Goal: Obtain resource: Obtain resource

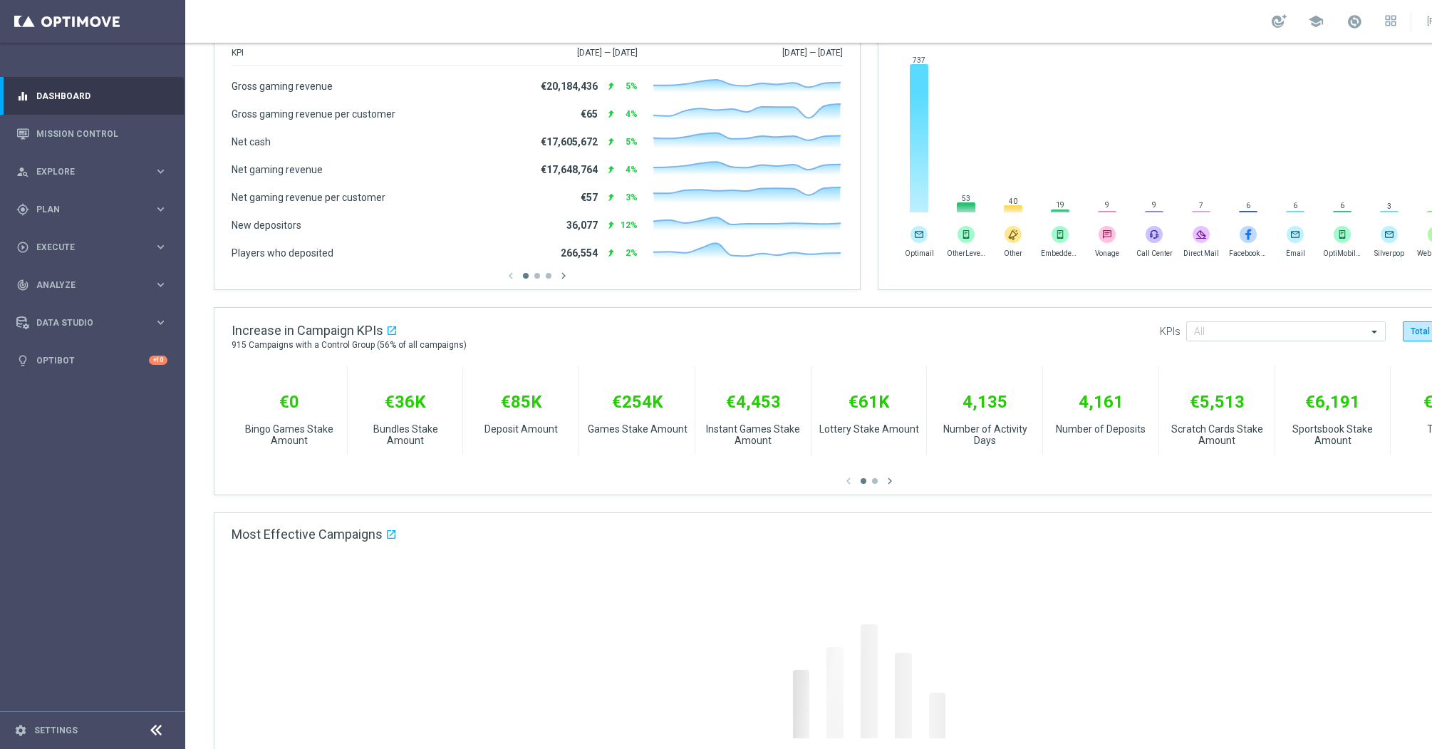
scroll to position [262, 0]
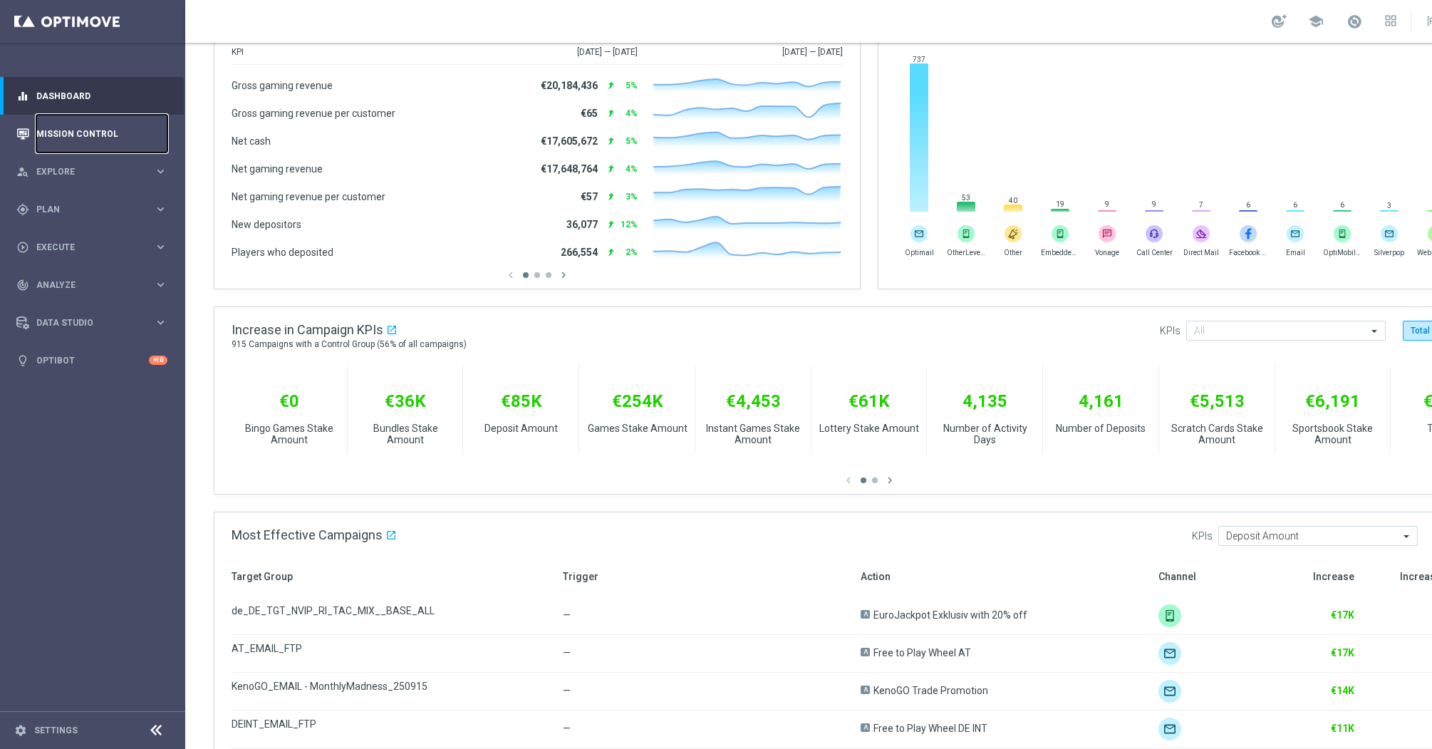
click at [95, 137] on link "Mission Control" at bounding box center [101, 134] width 131 height 38
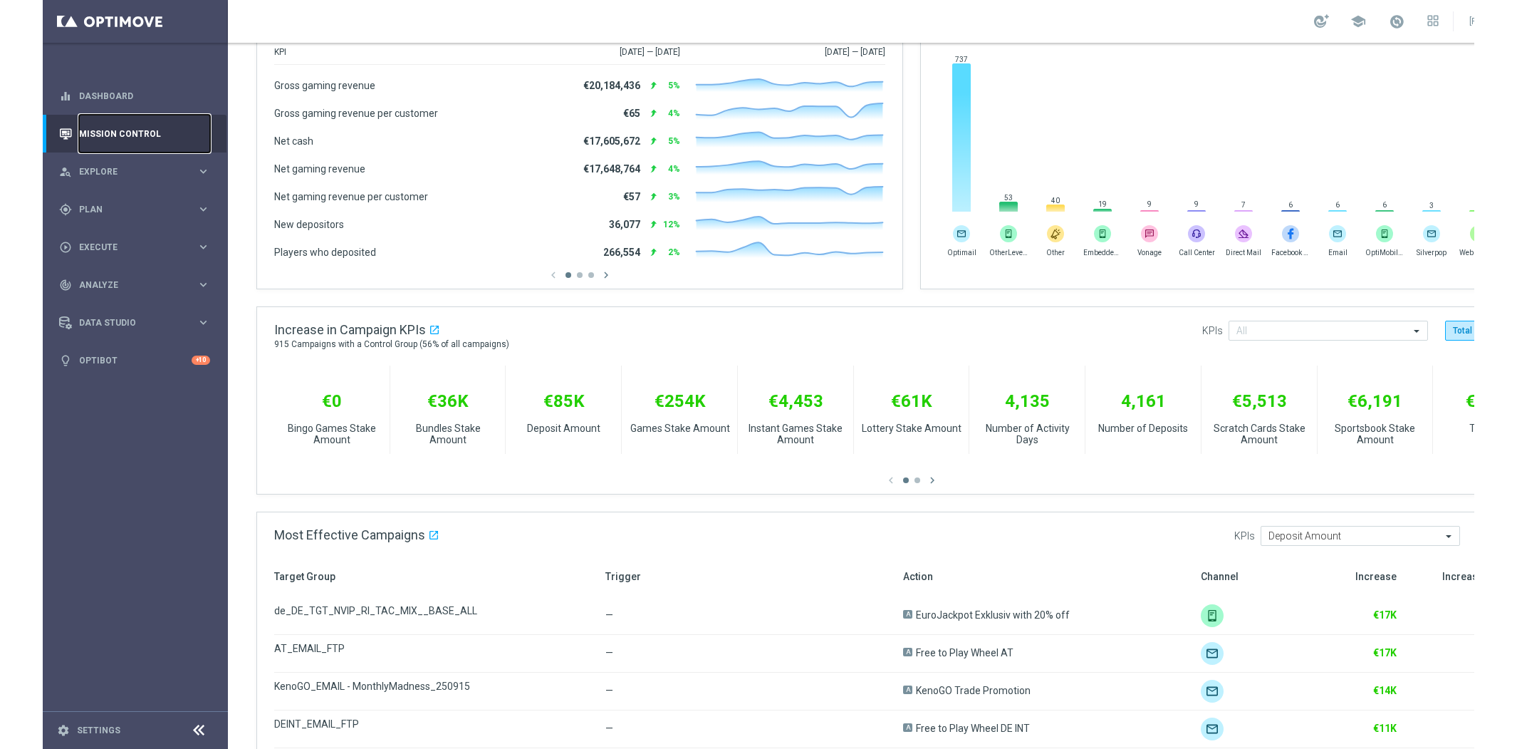
scroll to position [0, 0]
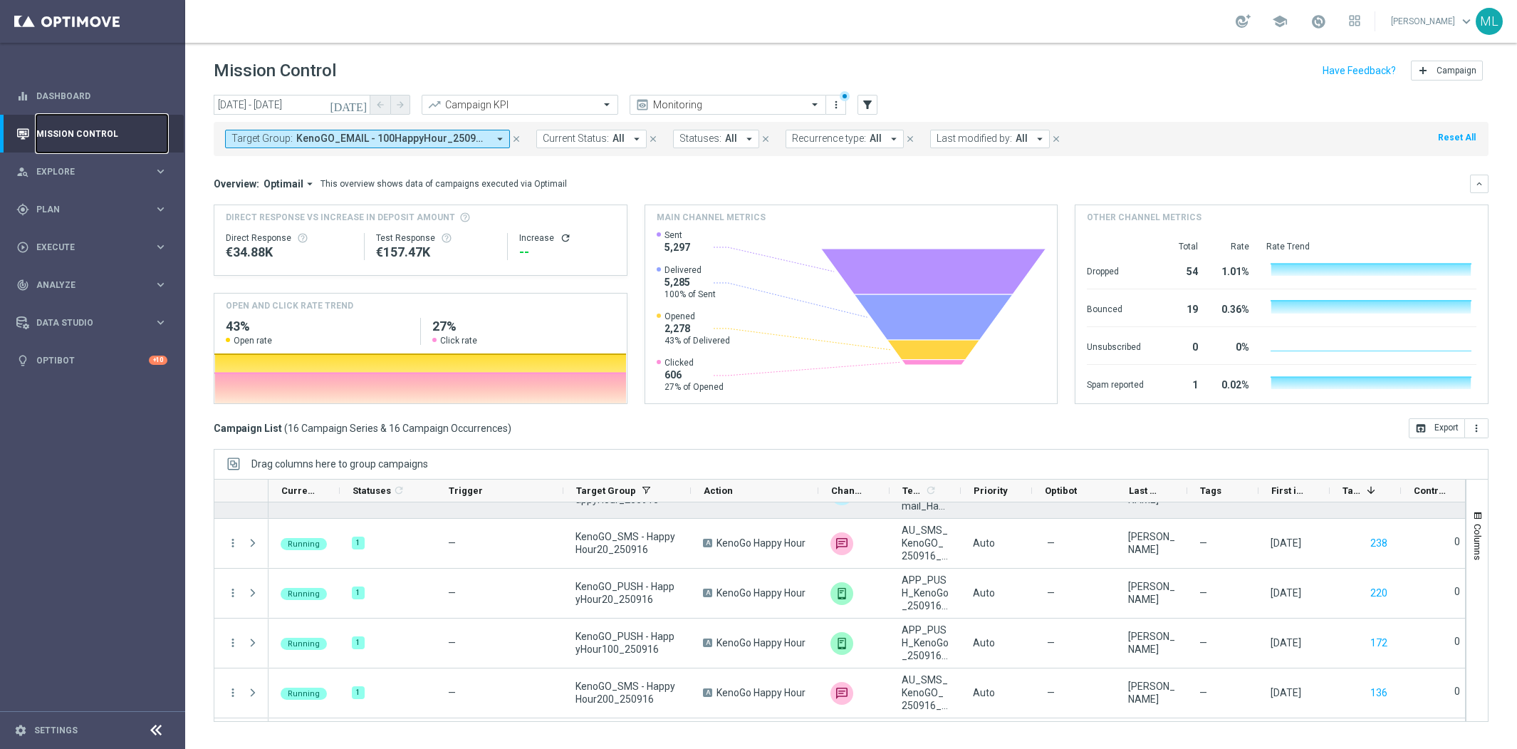
scroll to position [579, 0]
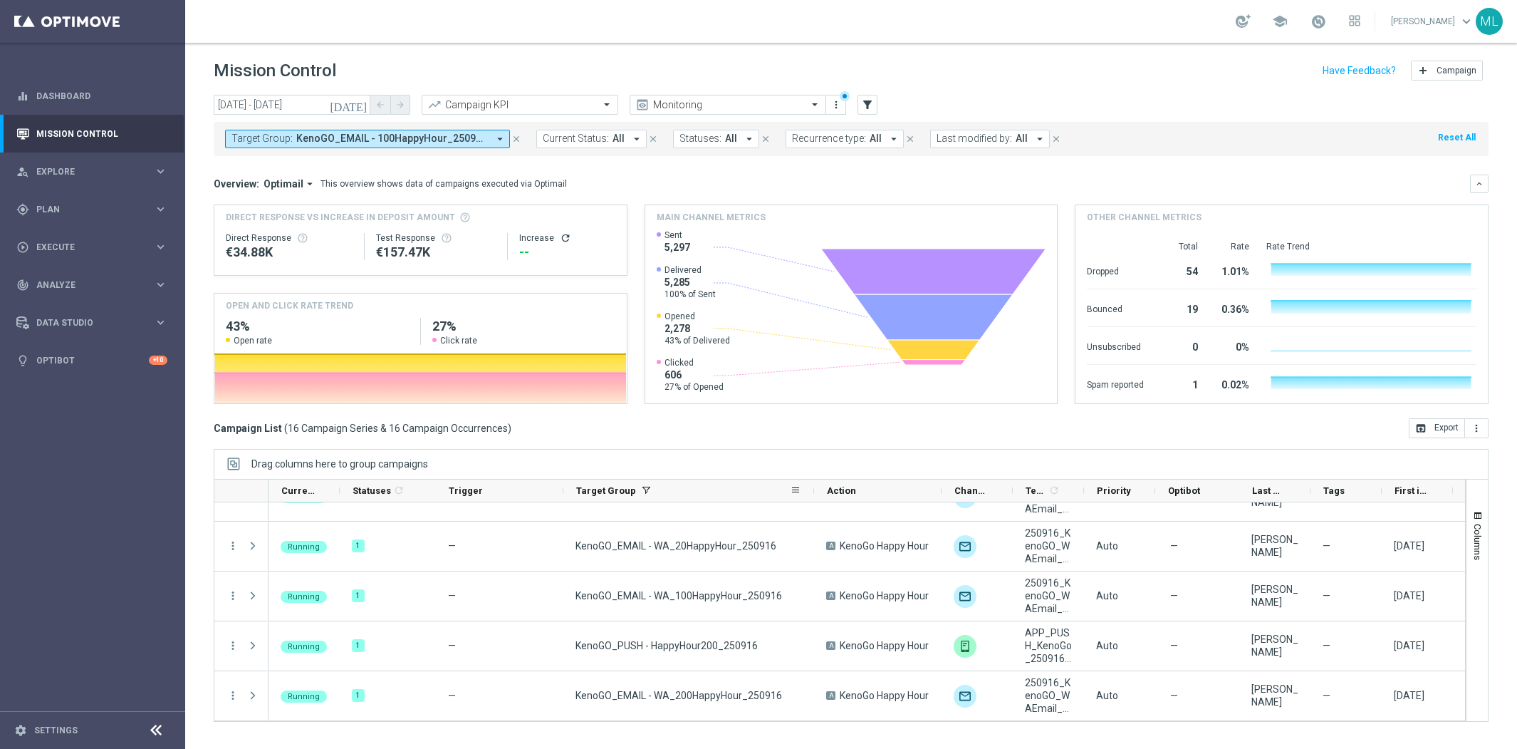
drag, startPoint x: 690, startPoint y: 490, endPoint x: 813, endPoint y: 497, distance: 123.4
click at [813, 497] on div at bounding box center [814, 490] width 6 height 22
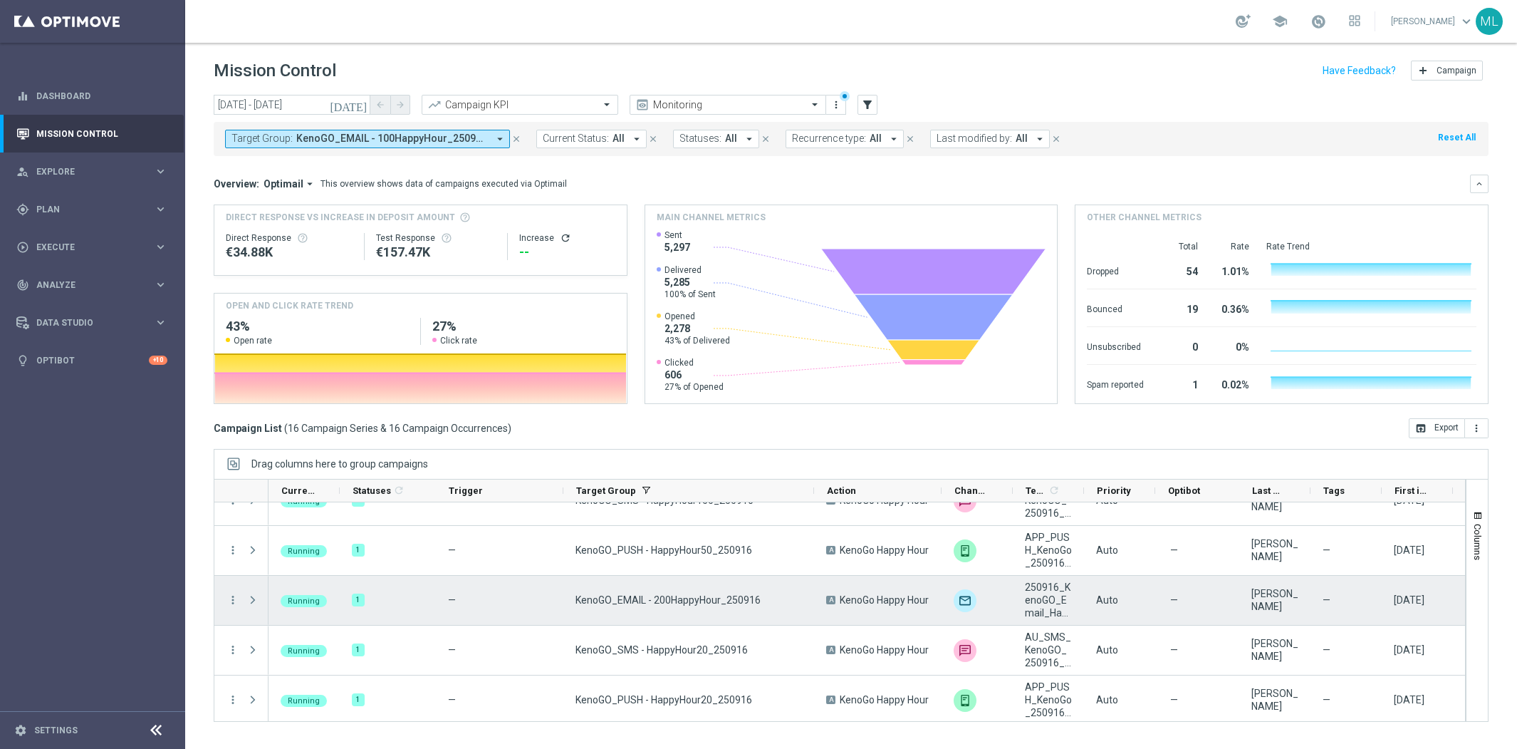
scroll to position [211, 0]
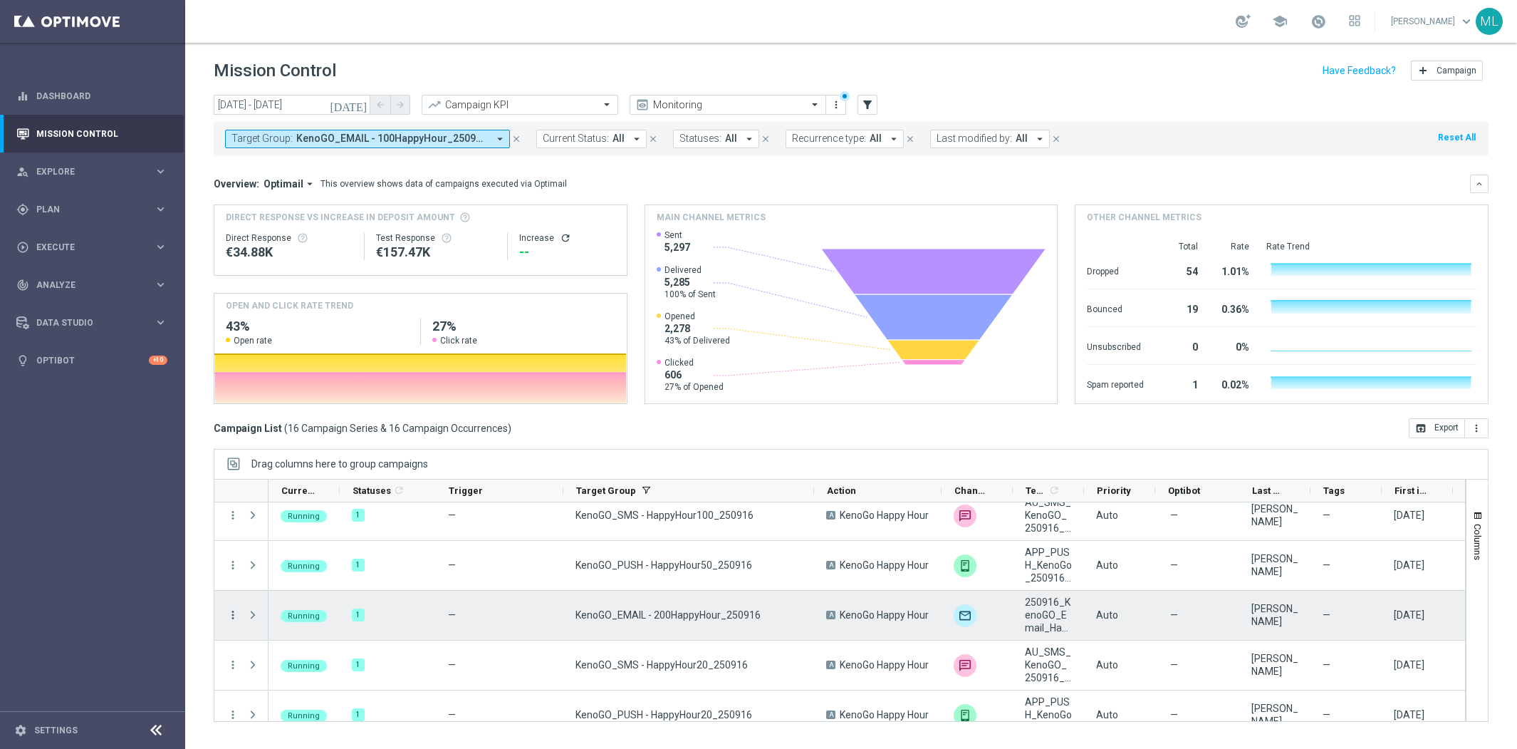
click at [238, 616] on icon "more_vert" at bounding box center [233, 614] width 13 height 13
click at [327, 489] on div "Channel Metrics" at bounding box center [327, 486] width 132 height 10
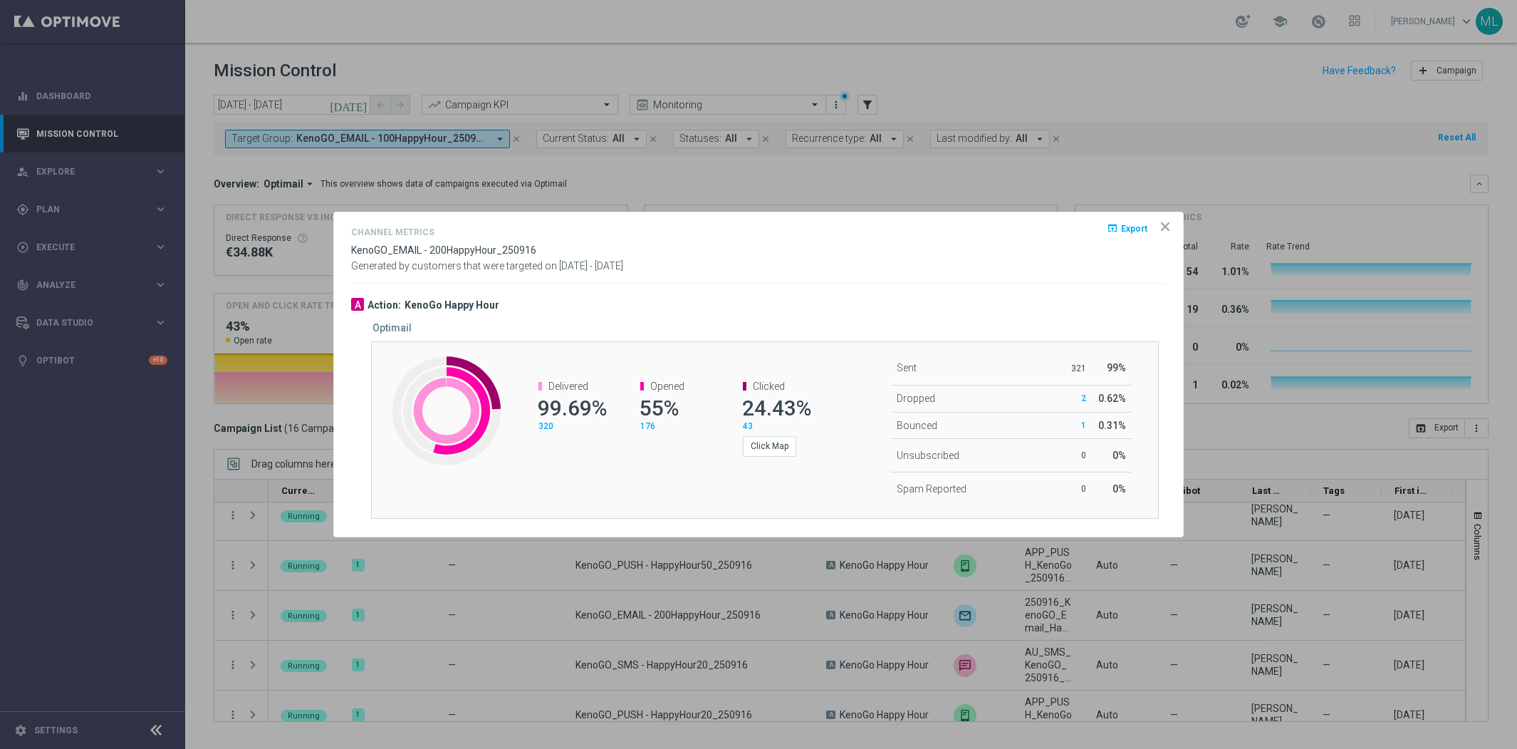
click at [1130, 229] on span "Export" at bounding box center [1134, 228] width 26 height 10
click at [1165, 226] on icon "icon" at bounding box center [1165, 226] width 7 height 7
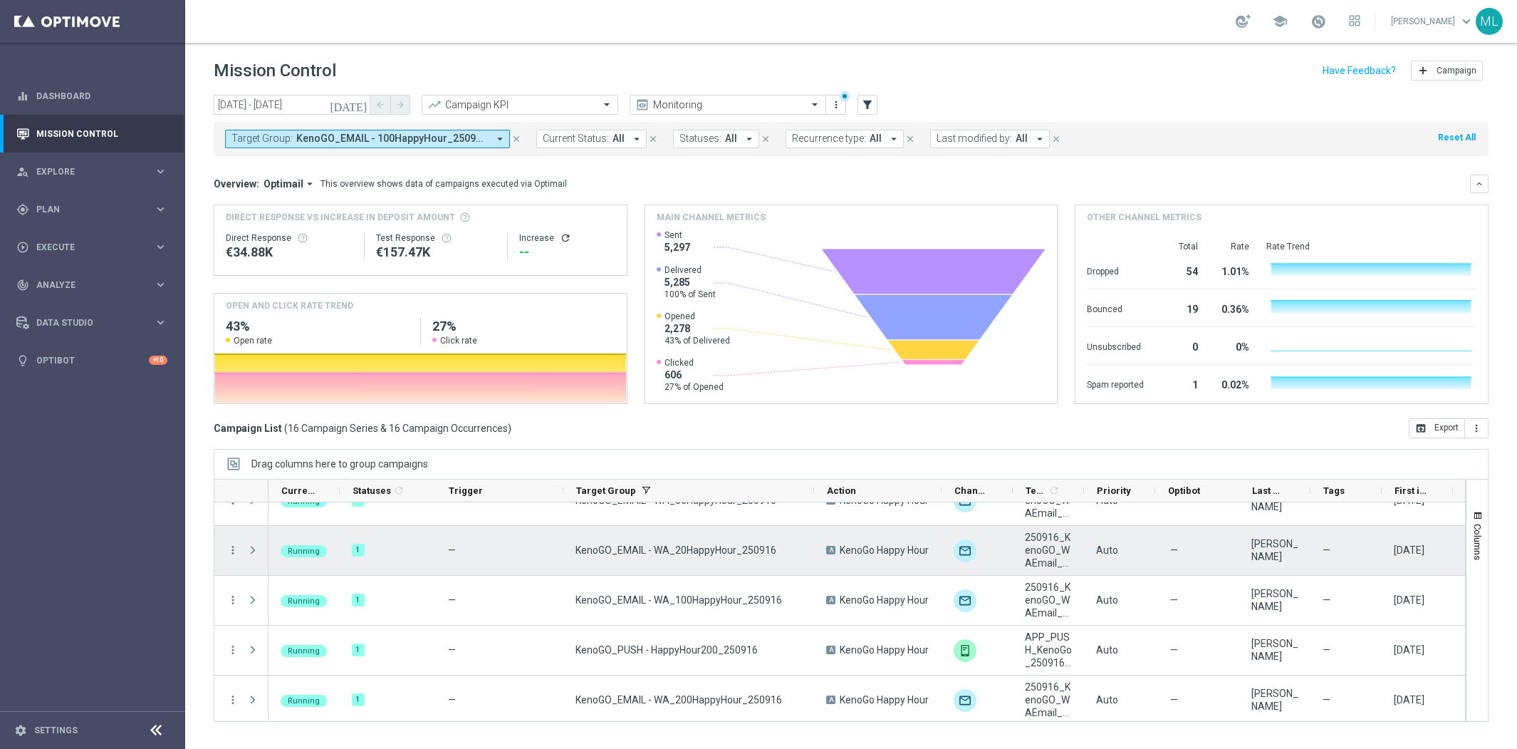
scroll to position [579, 0]
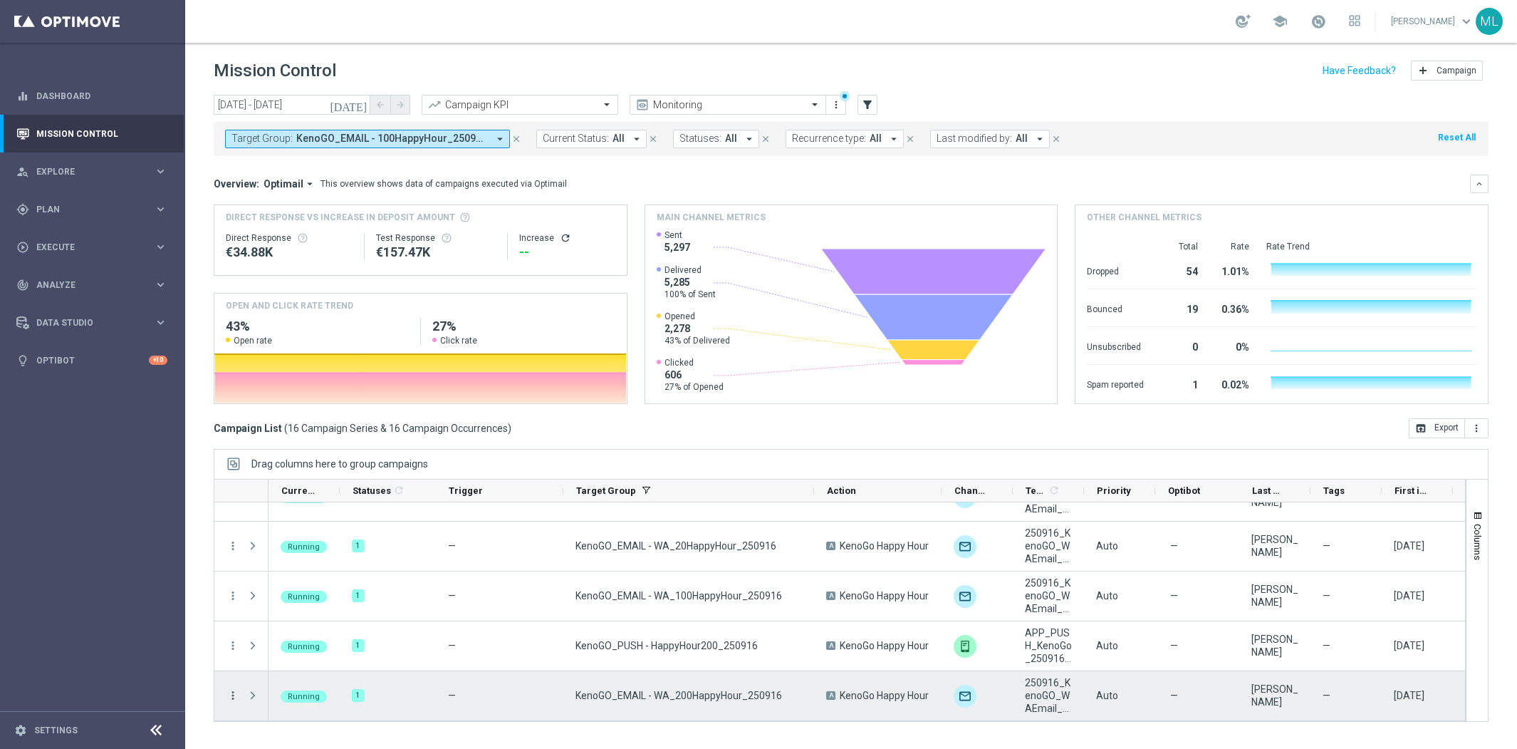
click at [235, 696] on icon "more_vert" at bounding box center [233, 695] width 13 height 13
click at [308, 567] on span "Channel Metrics" at bounding box center [294, 566] width 67 height 10
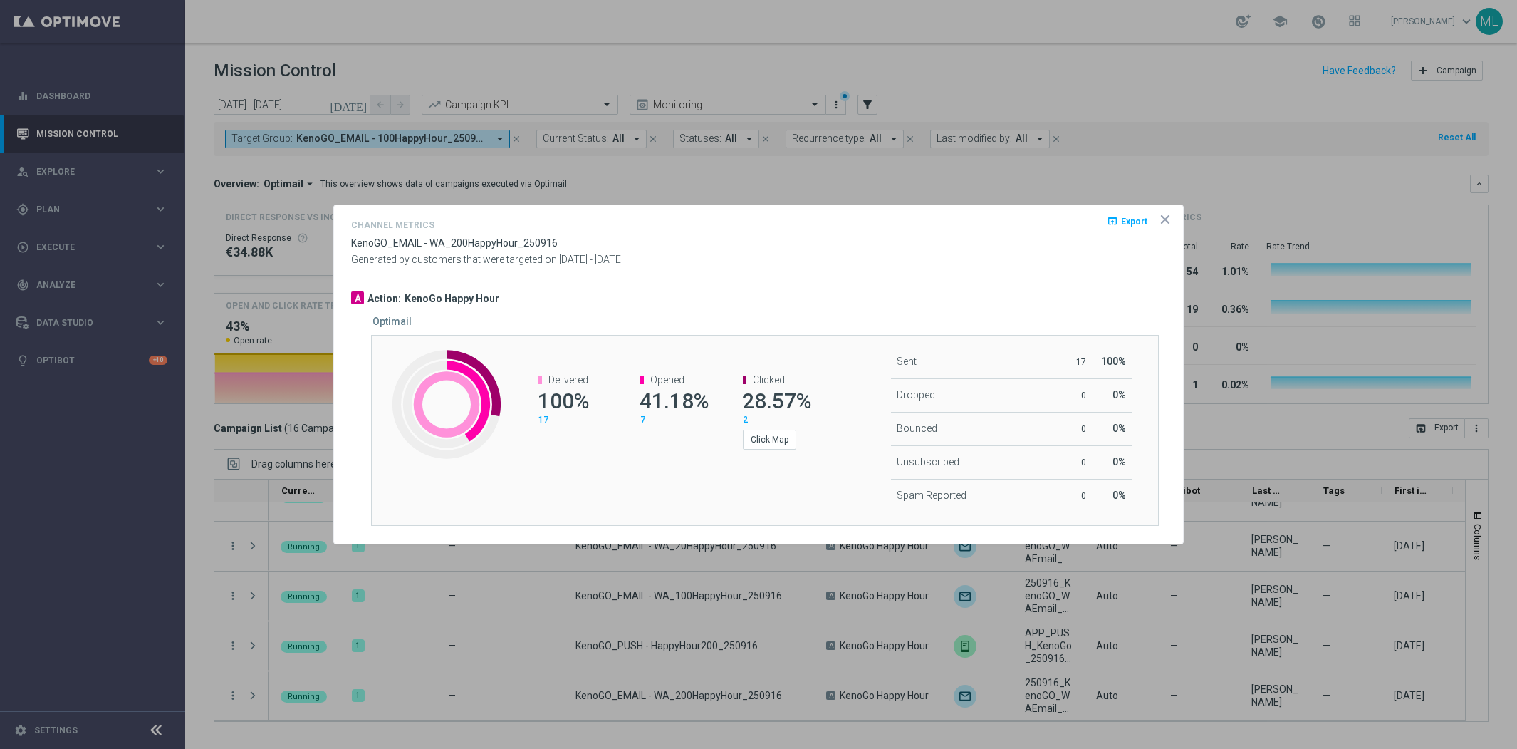
click at [1134, 219] on span "Export" at bounding box center [1134, 222] width 26 height 10
drag, startPoint x: 1026, startPoint y: 241, endPoint x: 1063, endPoint y: 234, distance: 37.7
click at [1027, 241] on div "Channel Metrics open_in_browser Export KenoGO_EMAIL - WA_200HappyHour_250916 Ge…" at bounding box center [758, 241] width 815 height 48
click at [1164, 217] on icon "icon" at bounding box center [1165, 219] width 7 height 7
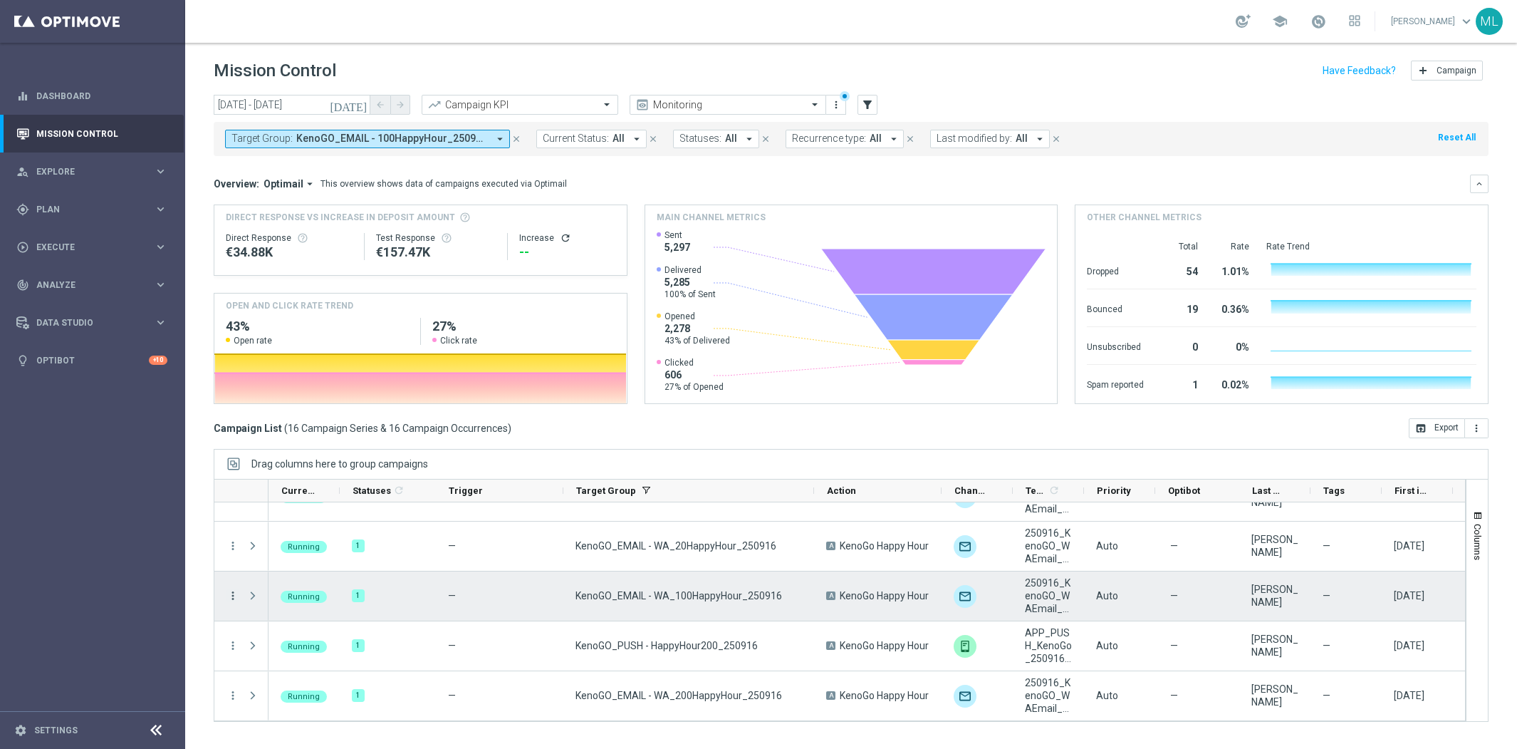
click at [229, 598] on icon "more_vert" at bounding box center [233, 595] width 13 height 13
click at [313, 468] on span "Channel Metrics" at bounding box center [294, 467] width 67 height 10
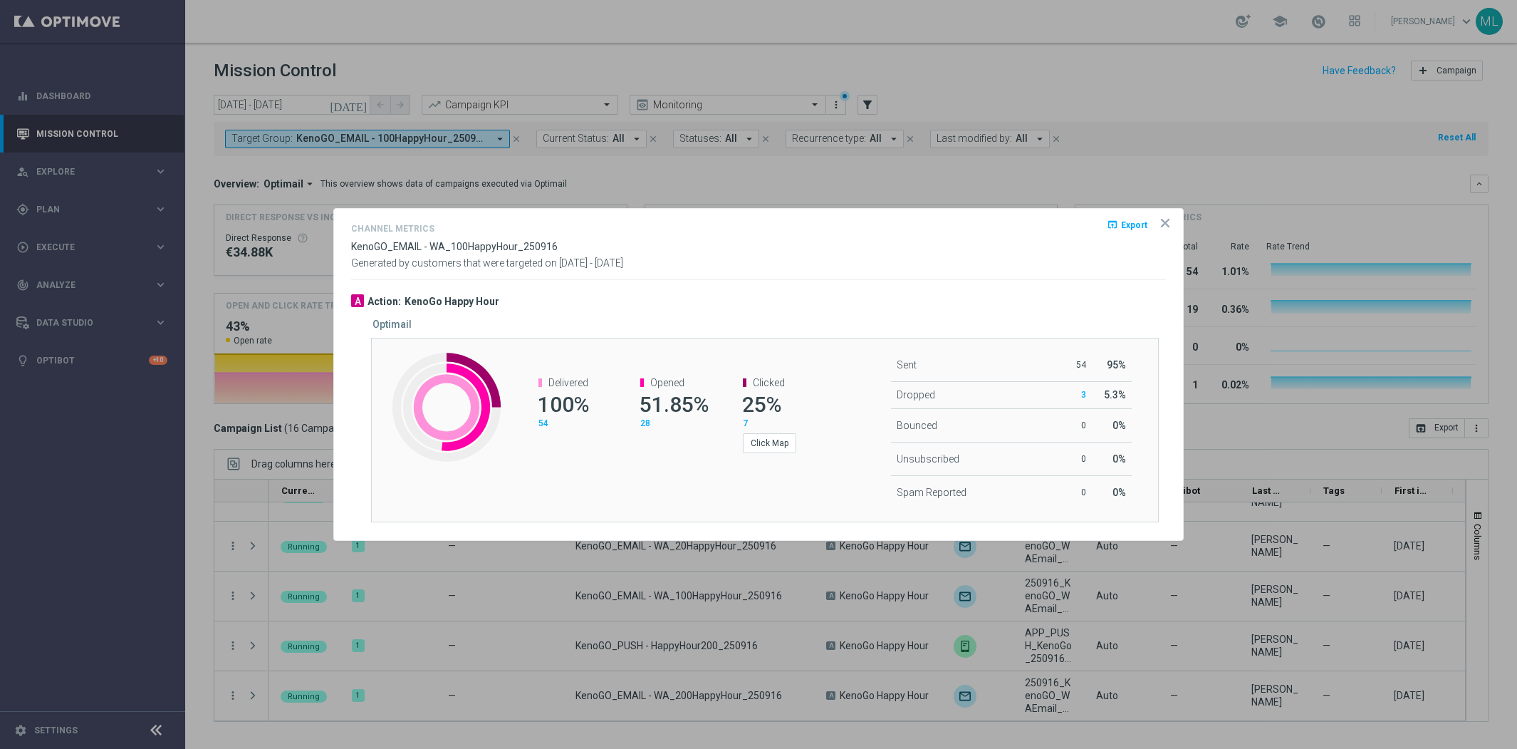
click at [1136, 226] on span "Export" at bounding box center [1134, 225] width 26 height 10
click at [1160, 226] on icon "icon" at bounding box center [1165, 223] width 14 height 14
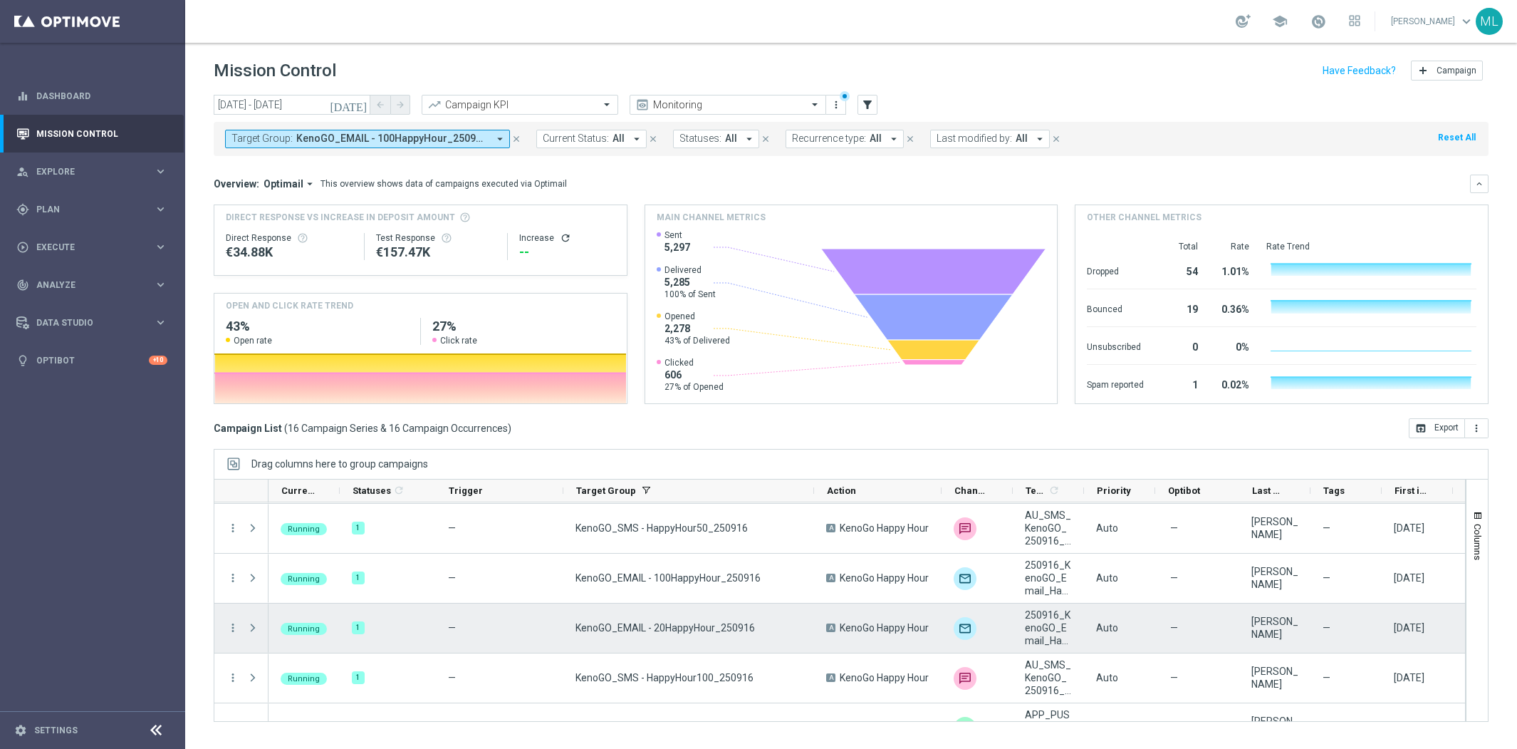
scroll to position [47, 0]
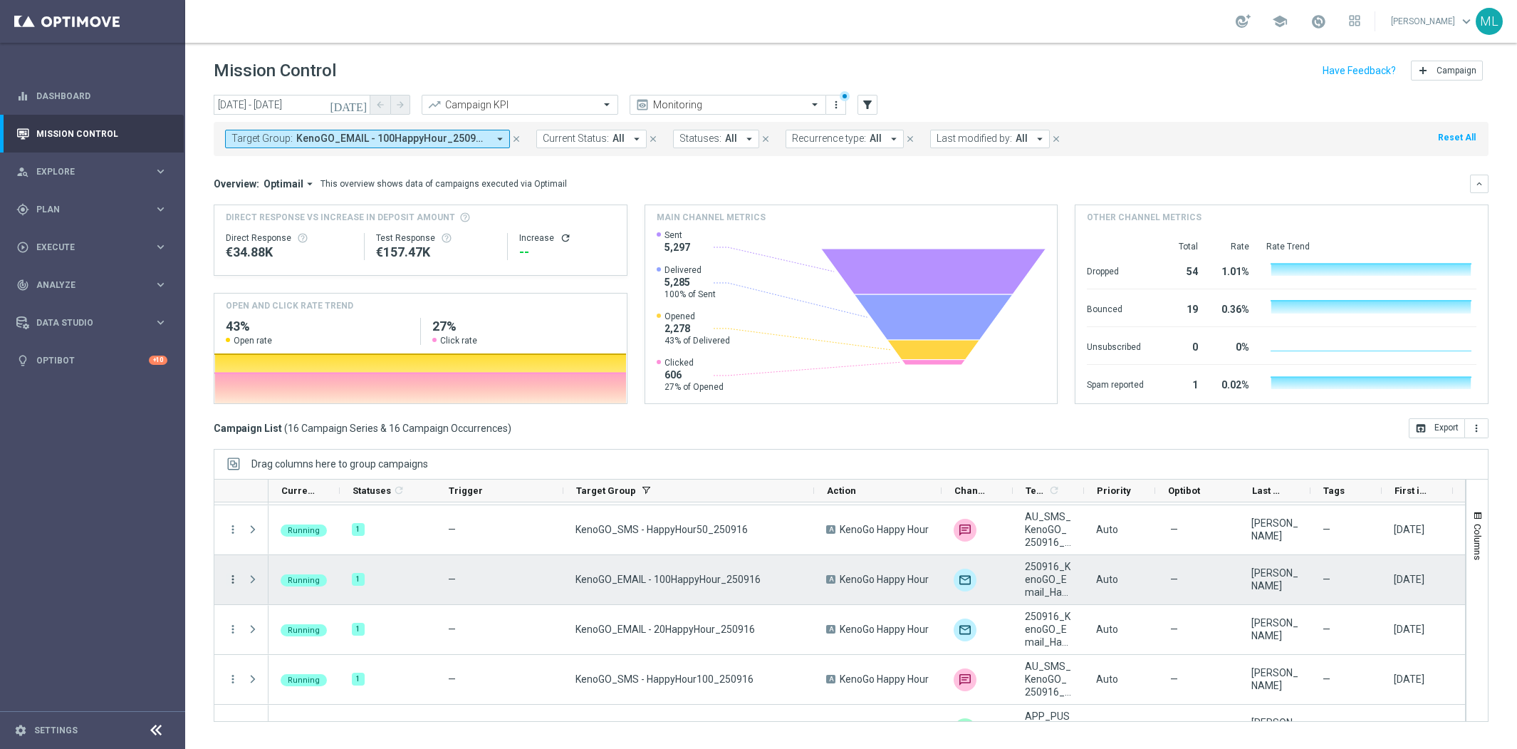
click at [237, 578] on icon "more_vert" at bounding box center [233, 579] width 13 height 13
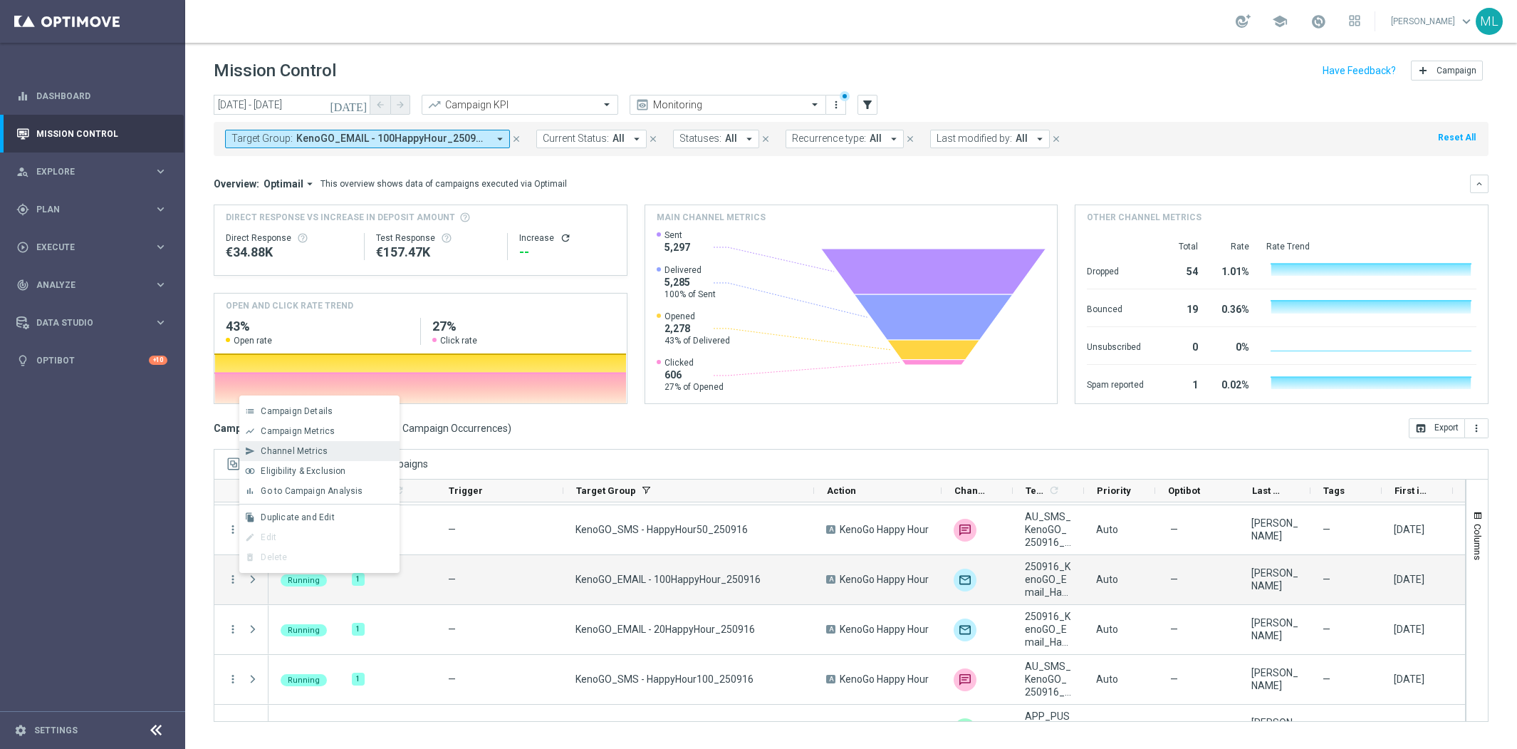
click at [303, 453] on span "Channel Metrics" at bounding box center [294, 451] width 67 height 10
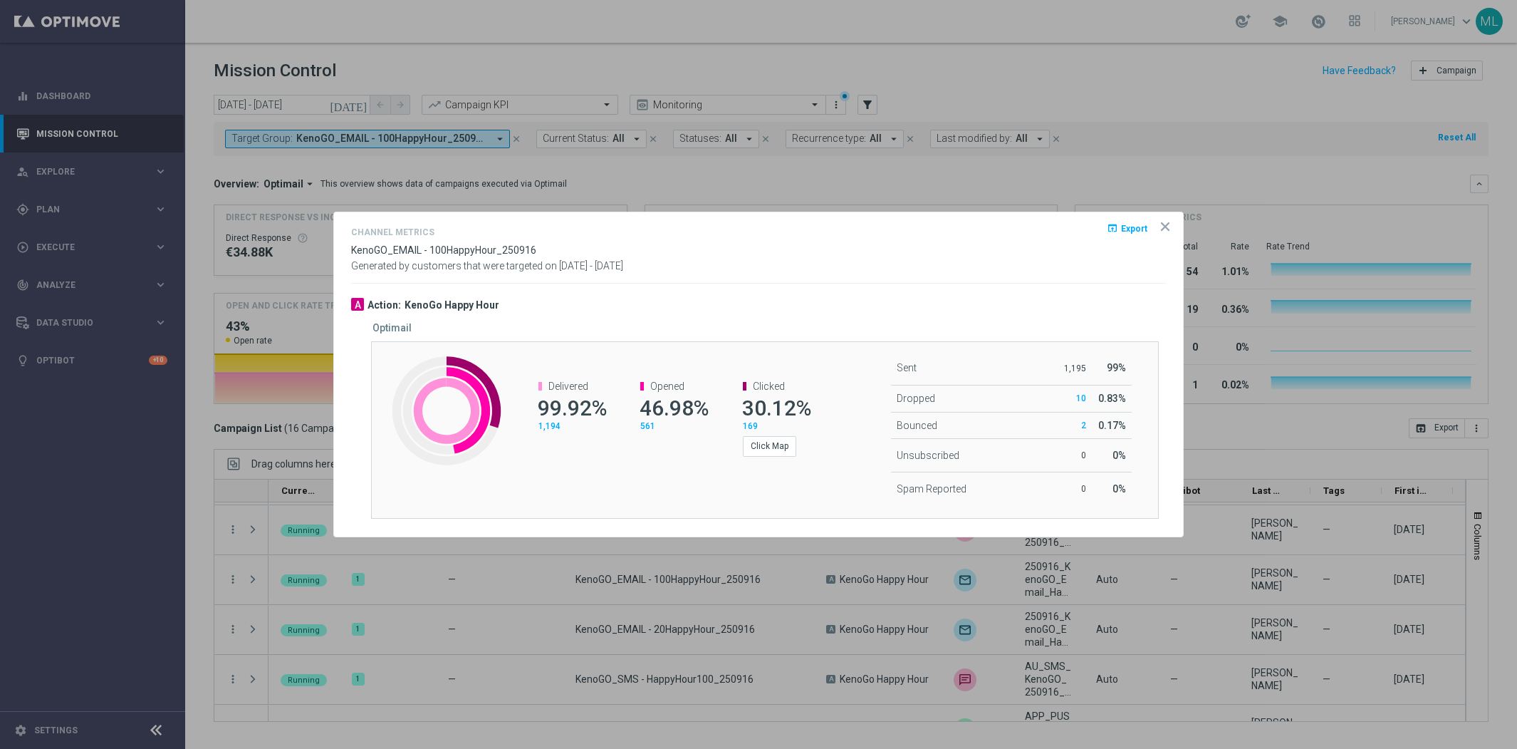
click at [1129, 227] on span "Export" at bounding box center [1134, 228] width 26 height 10
click at [1045, 240] on div "Channel Metrics open_in_browser Export" at bounding box center [758, 234] width 815 height 21
click at [1166, 226] on icon "icon" at bounding box center [1165, 226] width 7 height 7
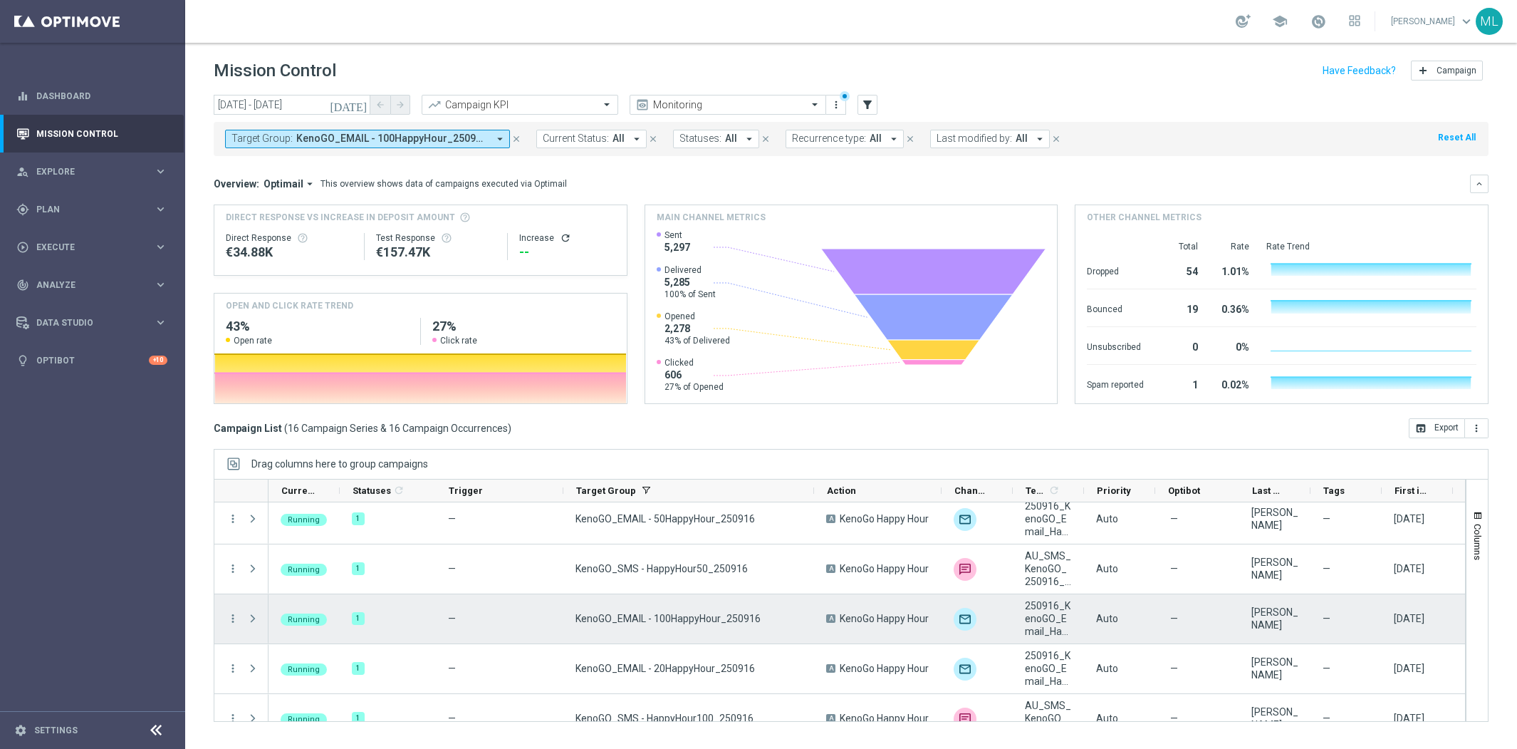
scroll to position [0, 0]
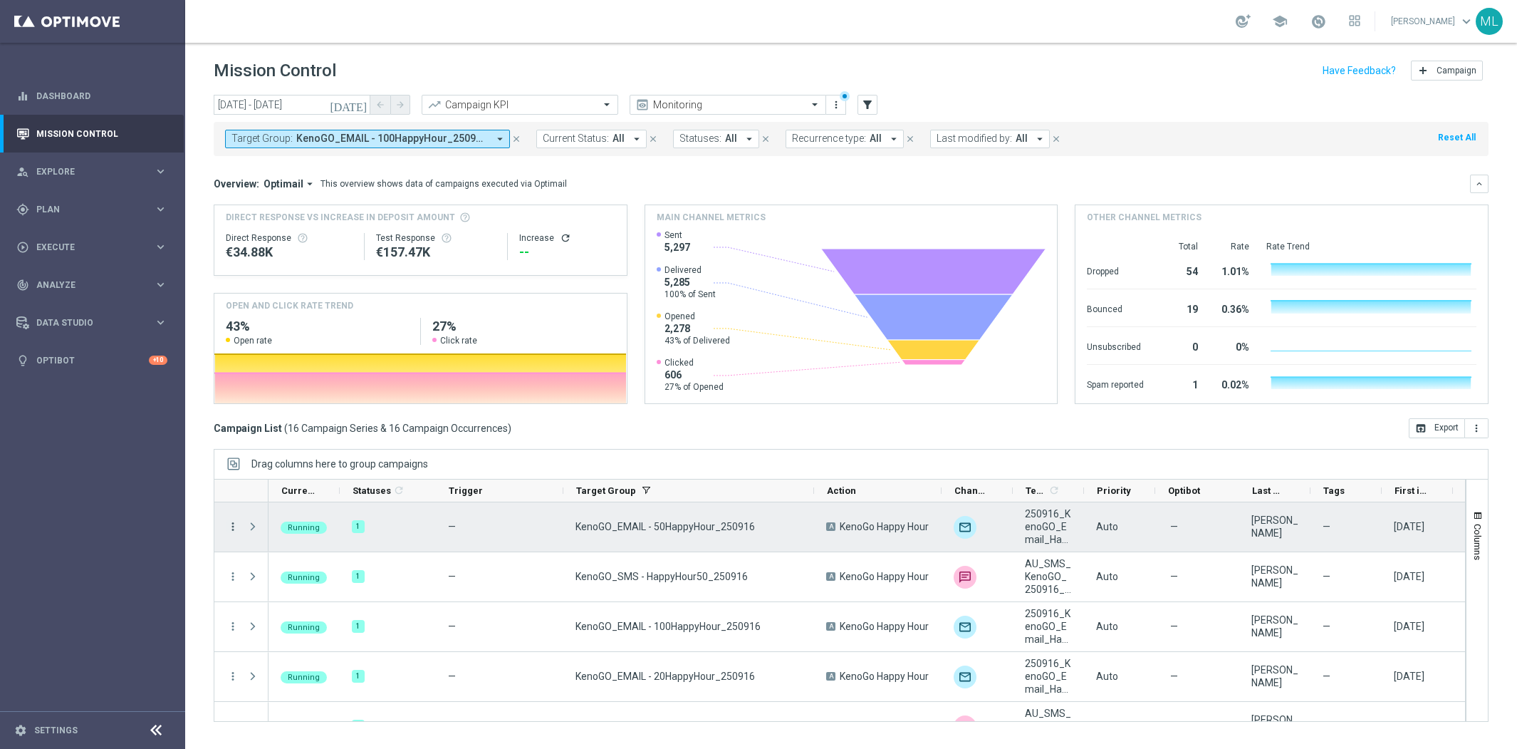
click at [231, 523] on icon "more_vert" at bounding box center [233, 526] width 13 height 13
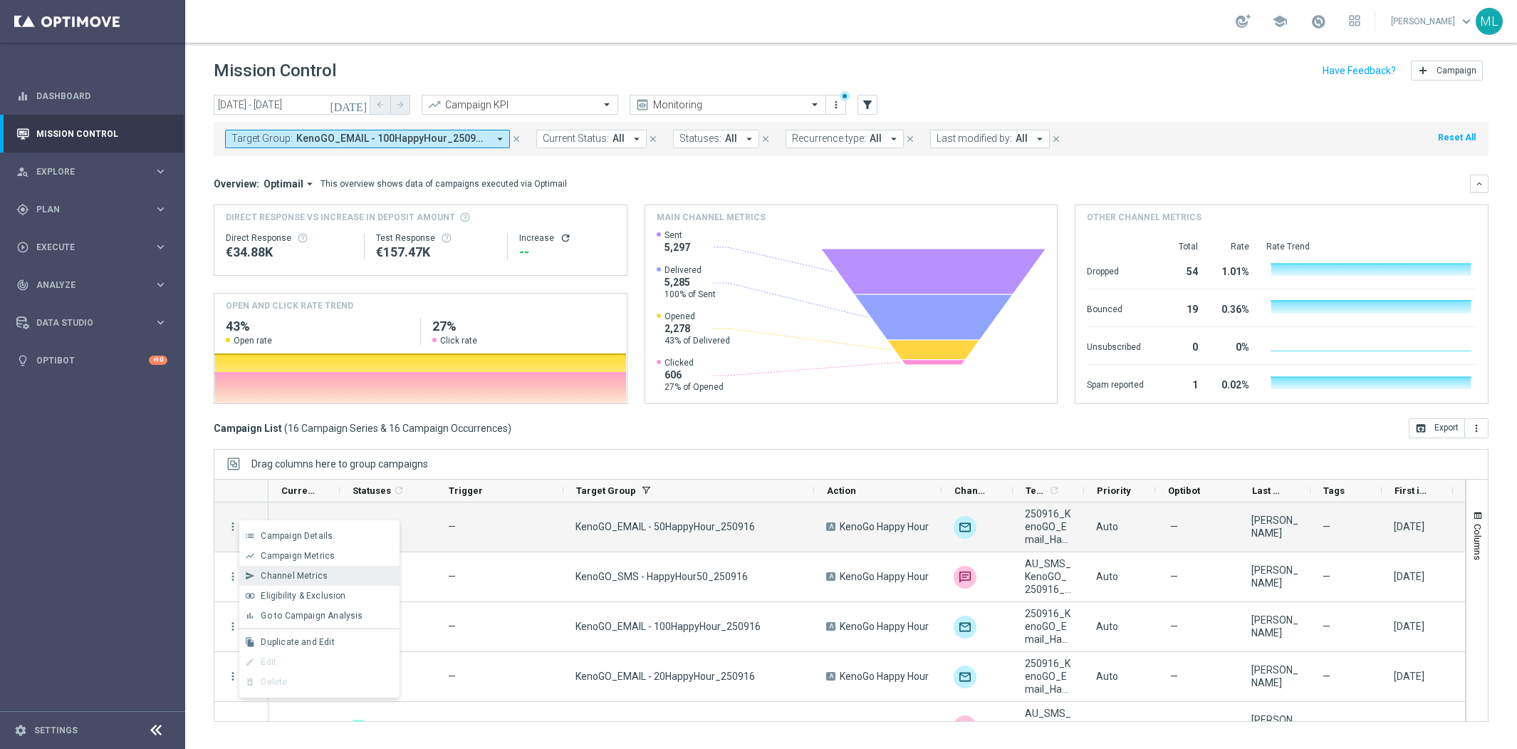
click at [281, 578] on span "Channel Metrics" at bounding box center [294, 576] width 67 height 10
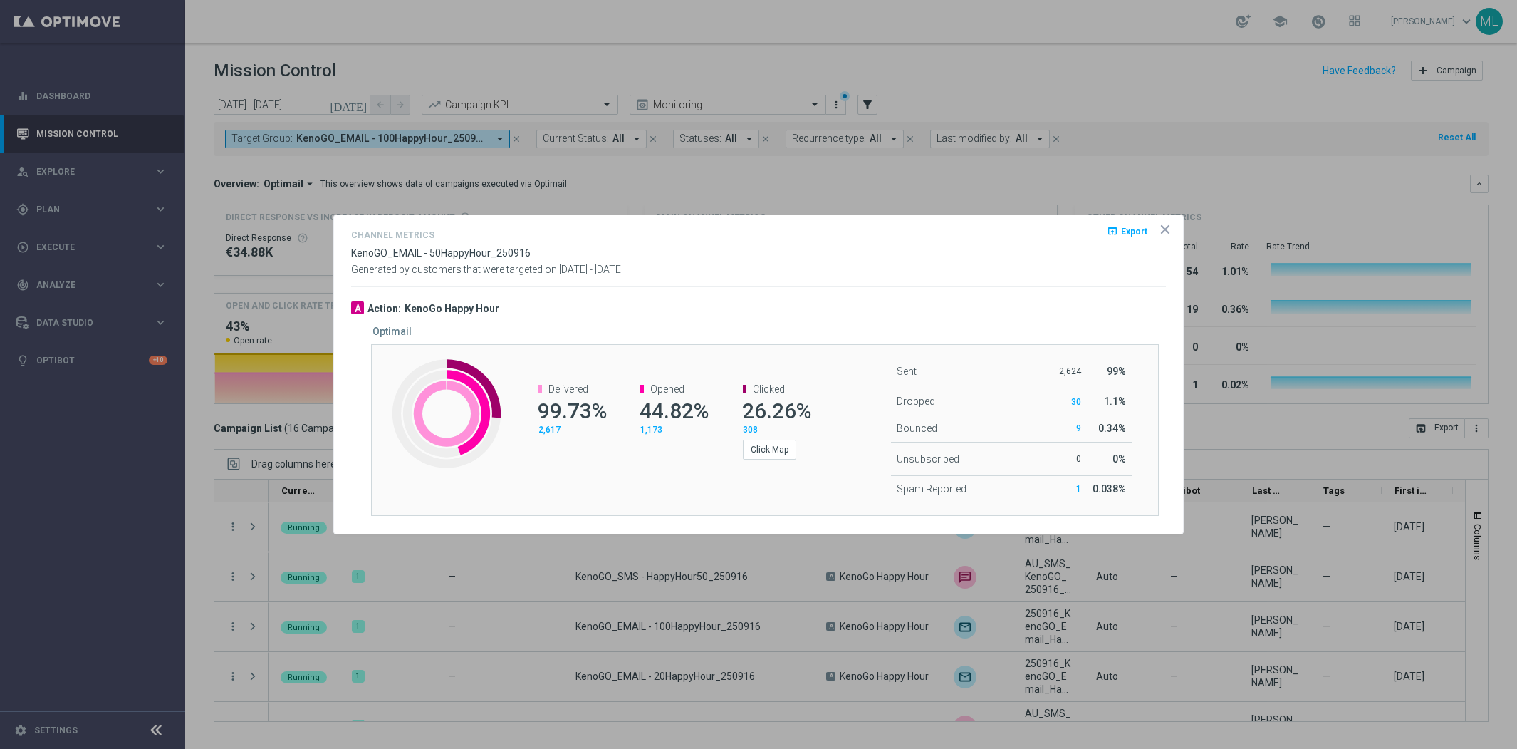
click at [1117, 230] on icon "open_in_browser" at bounding box center [1112, 230] width 11 height 11
click at [1022, 244] on div "Channel Metrics open_in_browser Export" at bounding box center [758, 237] width 815 height 21
click at [1167, 229] on icon "icon" at bounding box center [1165, 229] width 14 height 14
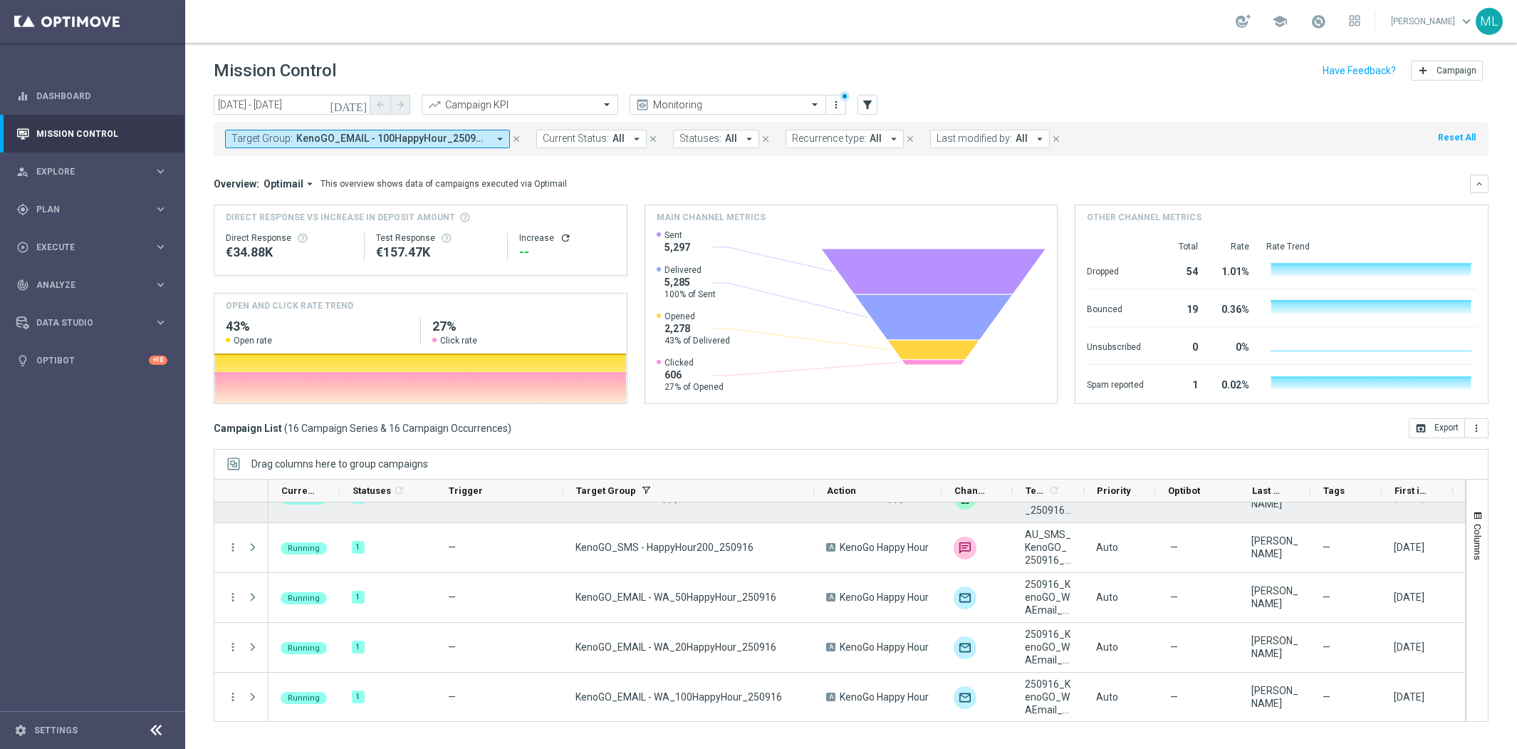
scroll to position [479, 0]
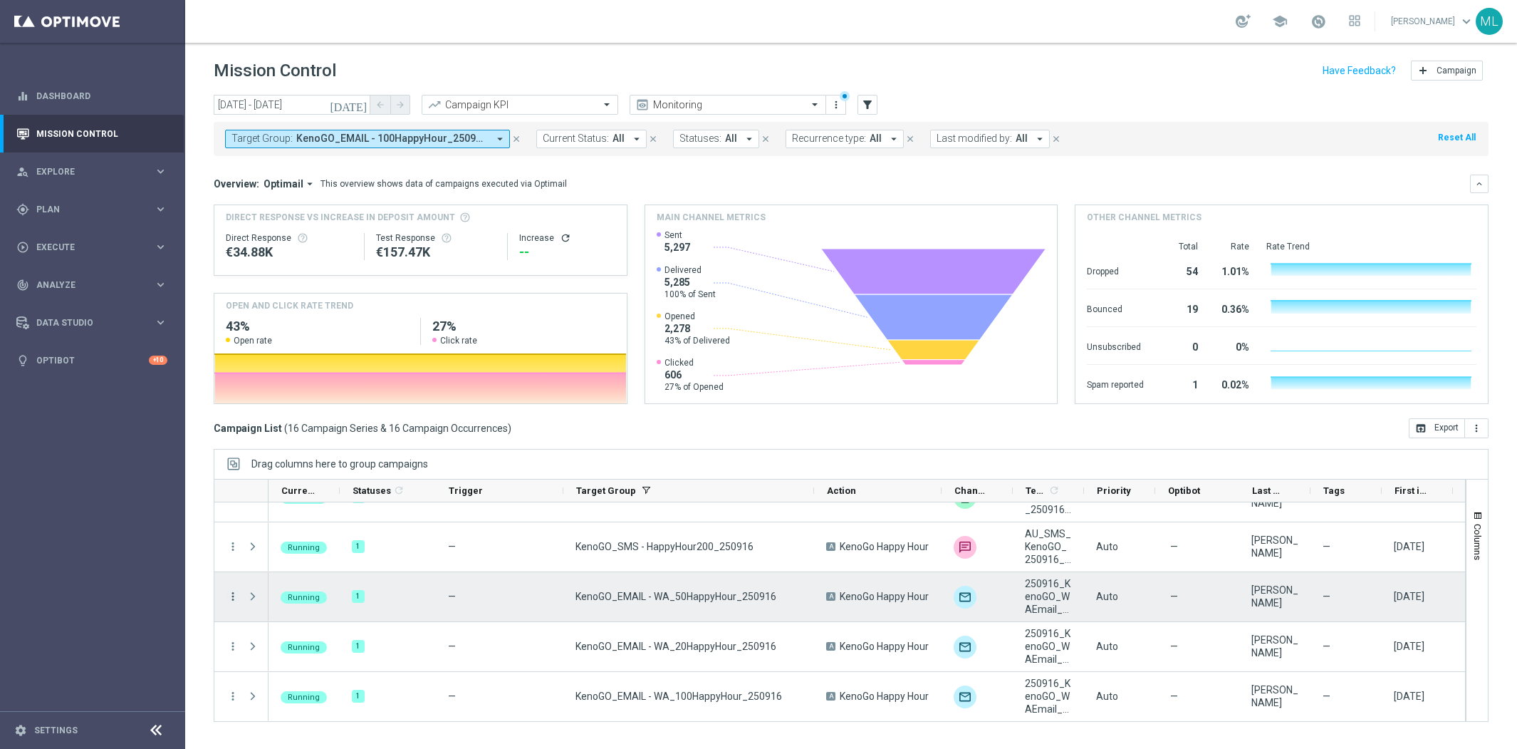
click at [238, 598] on icon "more_vert" at bounding box center [233, 596] width 13 height 13
click at [298, 469] on span "Channel Metrics" at bounding box center [294, 467] width 67 height 10
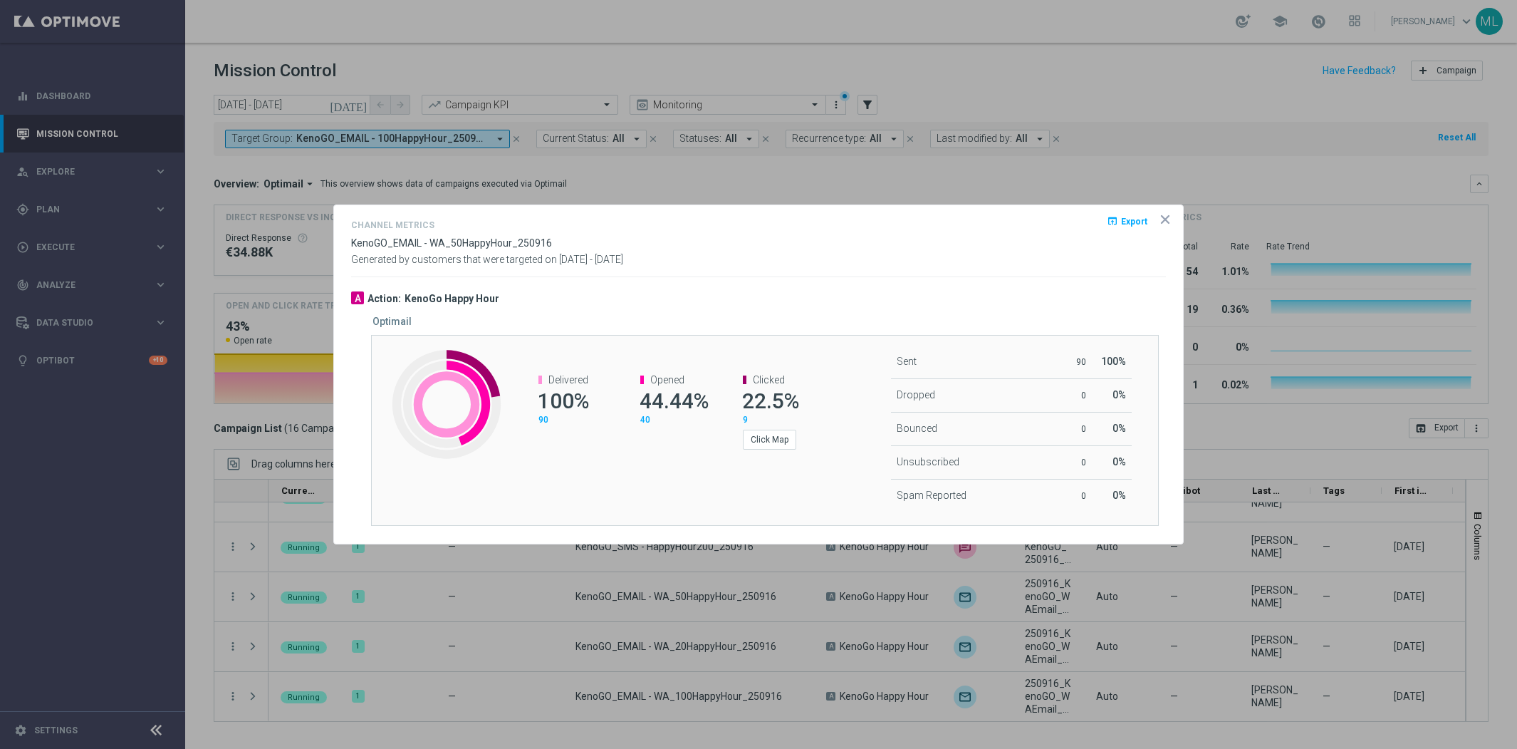
click at [1124, 222] on span "Export" at bounding box center [1134, 222] width 26 height 10
drag, startPoint x: 1056, startPoint y: 229, endPoint x: 1110, endPoint y: 226, distance: 54.9
click at [1056, 229] on div "Channel Metrics open_in_browser Export" at bounding box center [758, 227] width 815 height 21
click at [1165, 219] on icon "icon" at bounding box center [1165, 219] width 7 height 7
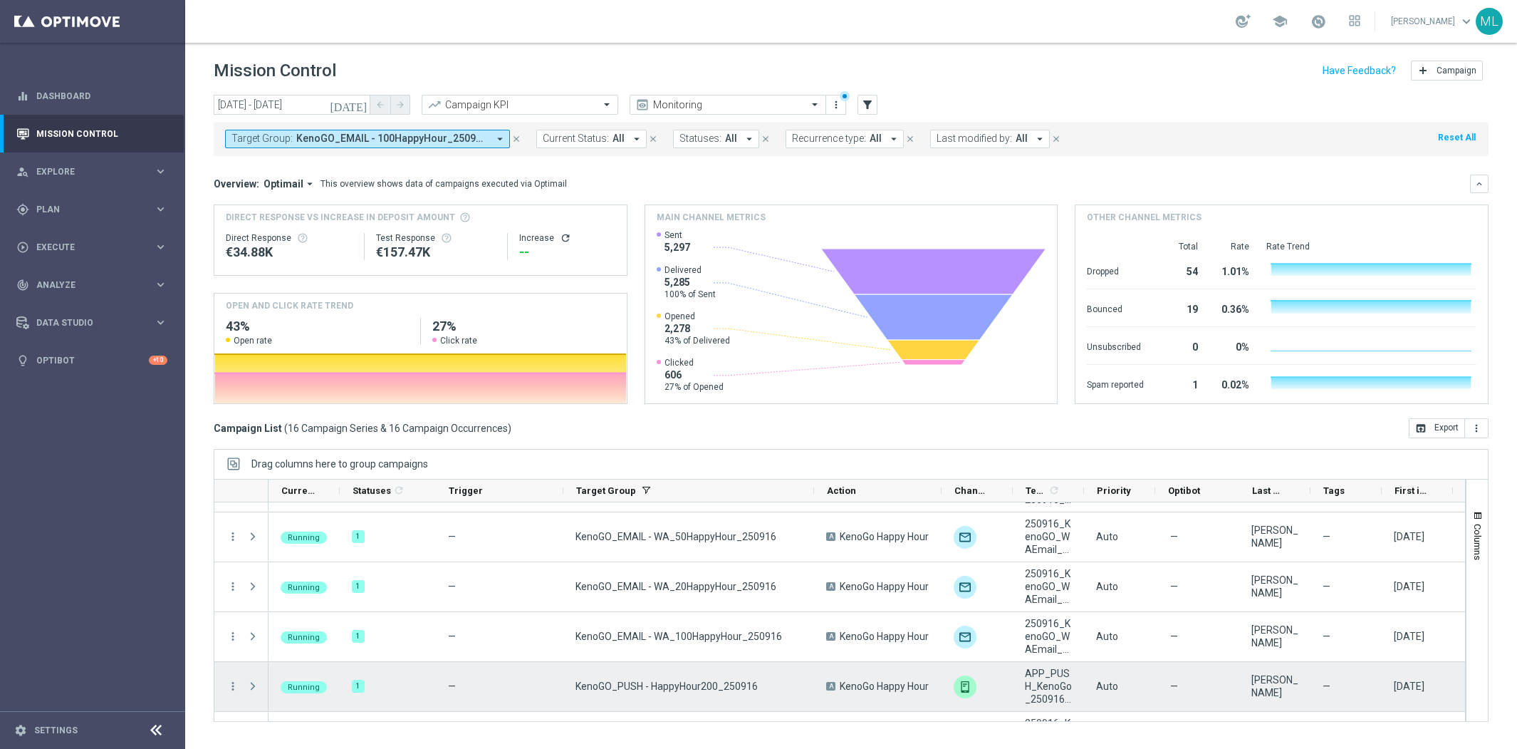
scroll to position [532, 0]
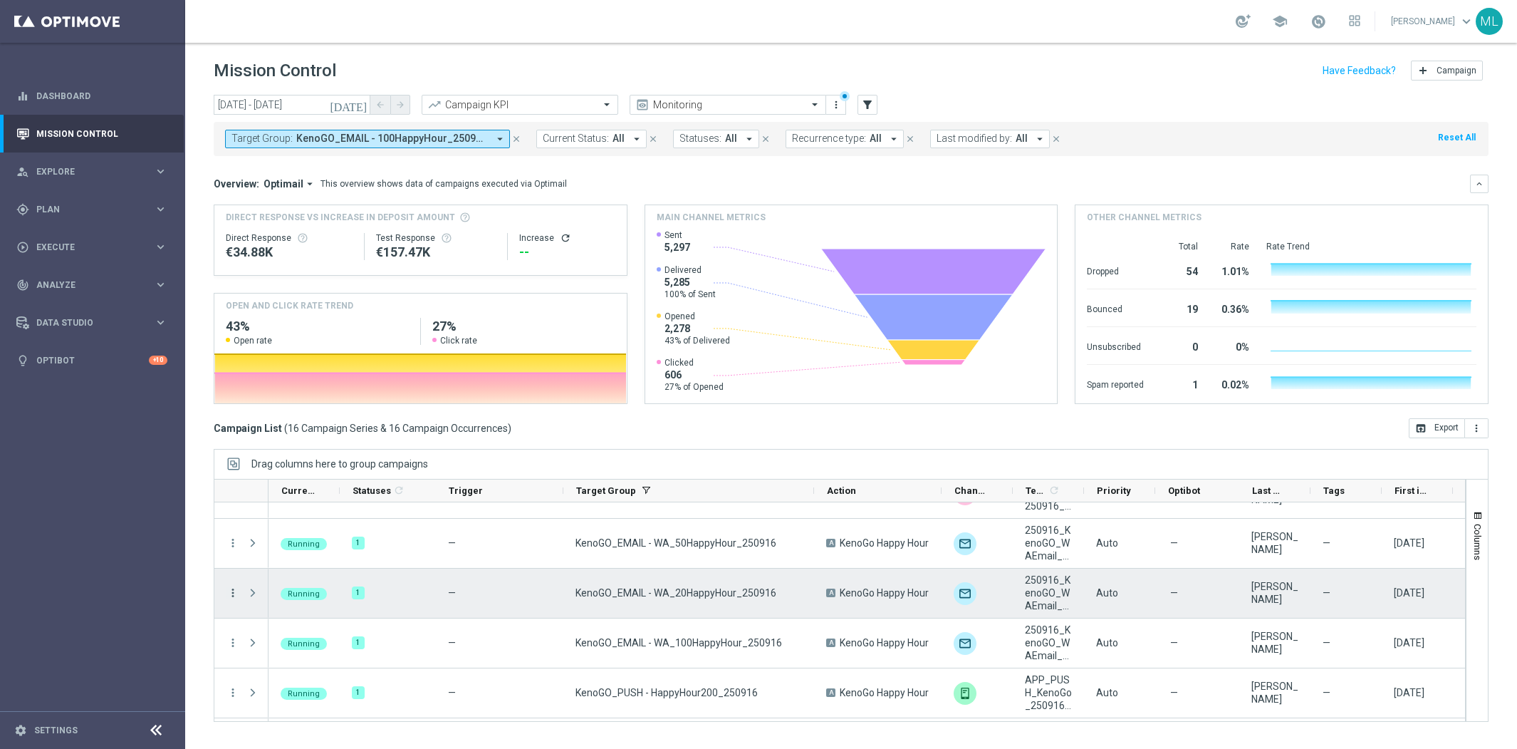
click at [229, 588] on icon "more_vert" at bounding box center [233, 592] width 13 height 13
click at [294, 501] on span "Go to Campaign Analysis" at bounding box center [312, 504] width 102 height 10
click at [236, 592] on icon "more_vert" at bounding box center [233, 592] width 13 height 13
click at [304, 467] on span "Channel Metrics" at bounding box center [294, 464] width 67 height 10
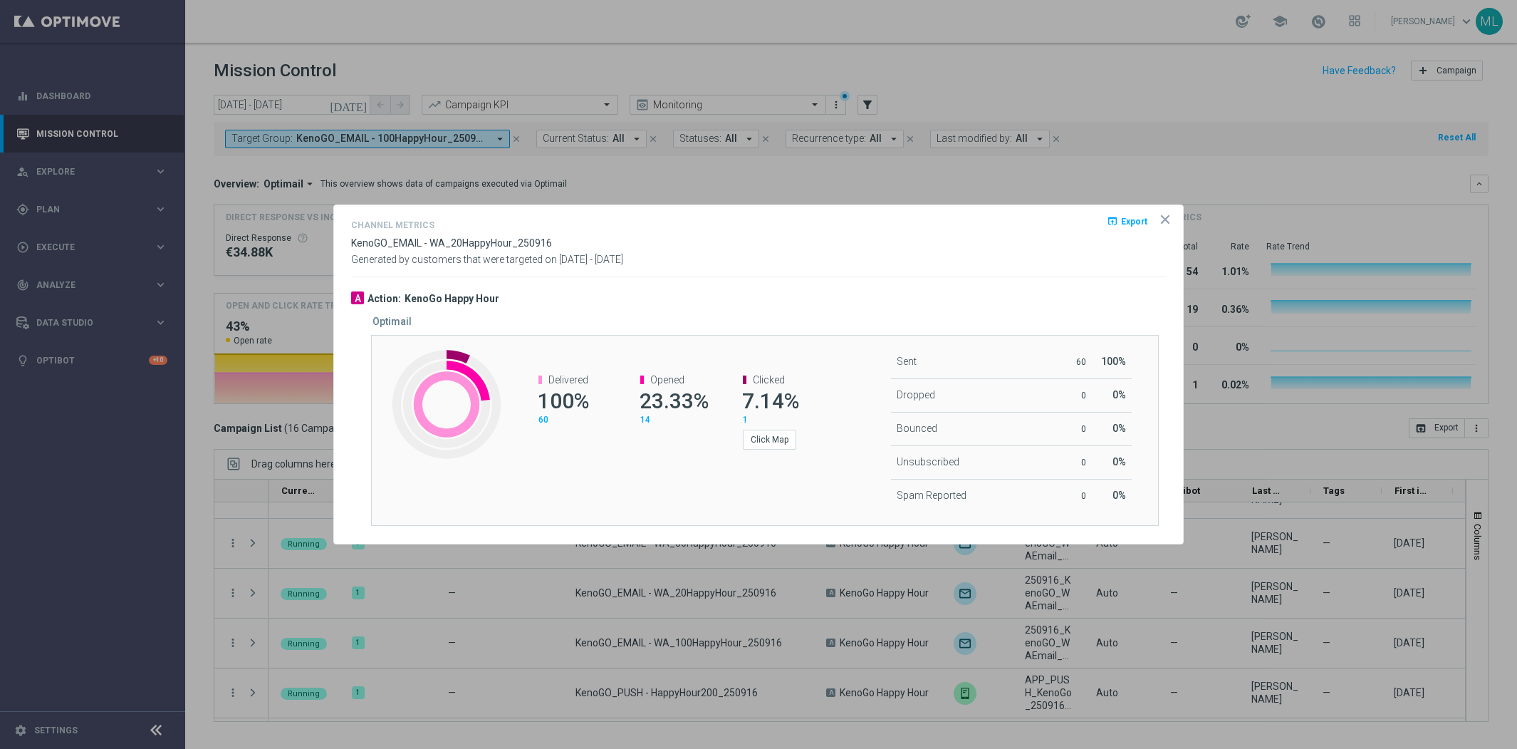
click at [1135, 225] on span "Export" at bounding box center [1134, 222] width 26 height 10
click at [1058, 222] on div "Channel Metrics open_in_browser Export" at bounding box center [758, 227] width 815 height 21
click at [1165, 221] on icon "icon" at bounding box center [1165, 219] width 14 height 14
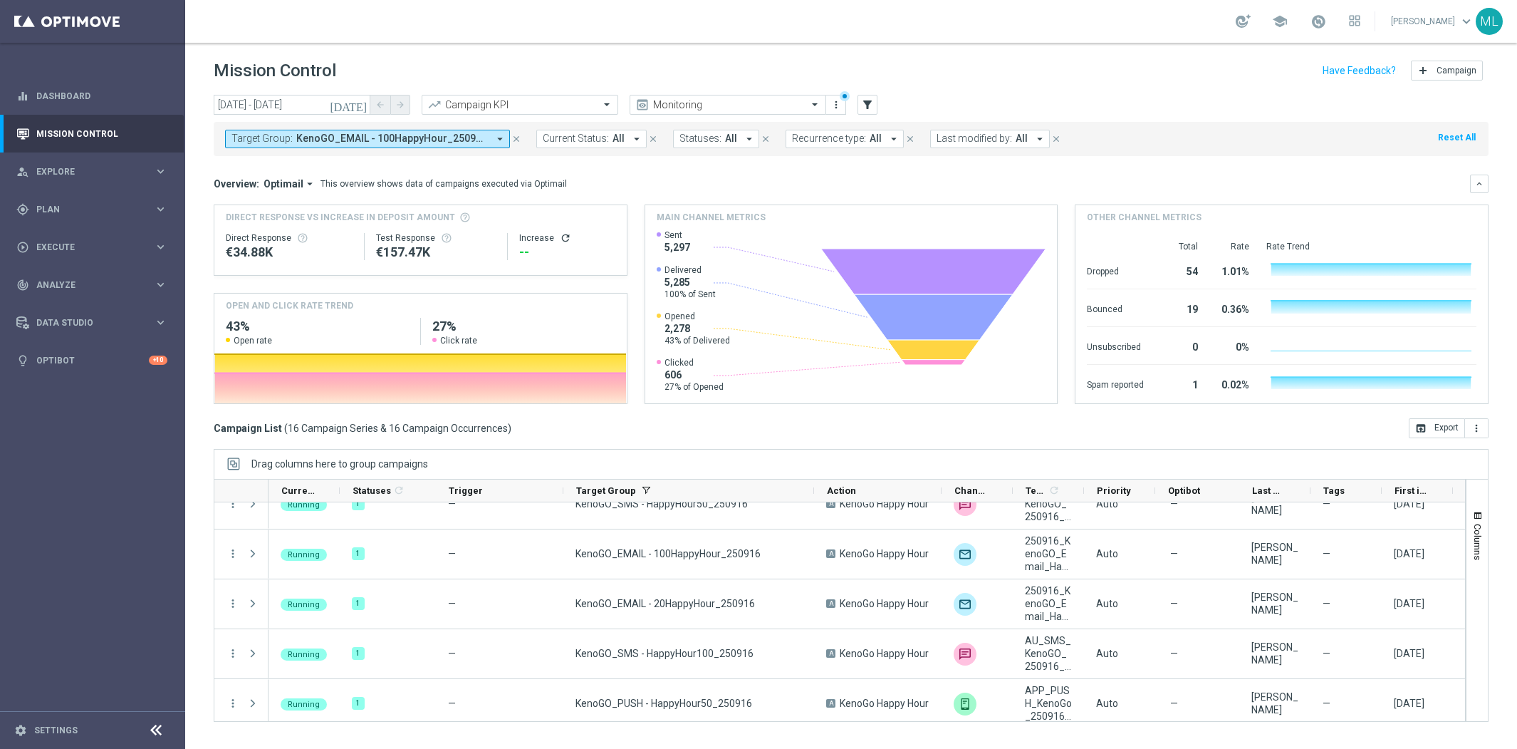
scroll to position [72, 0]
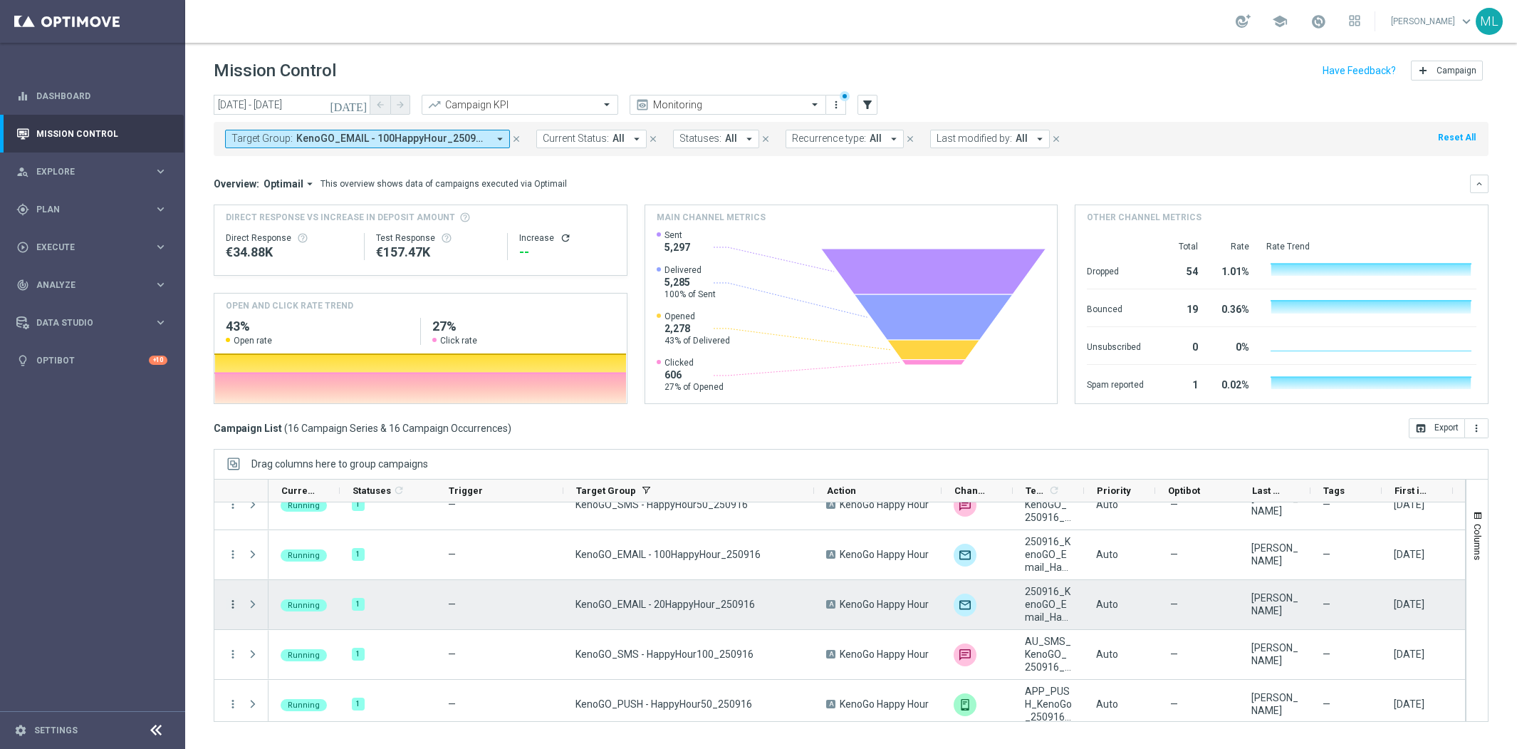
click at [233, 604] on icon "more_vert" at bounding box center [233, 604] width 13 height 13
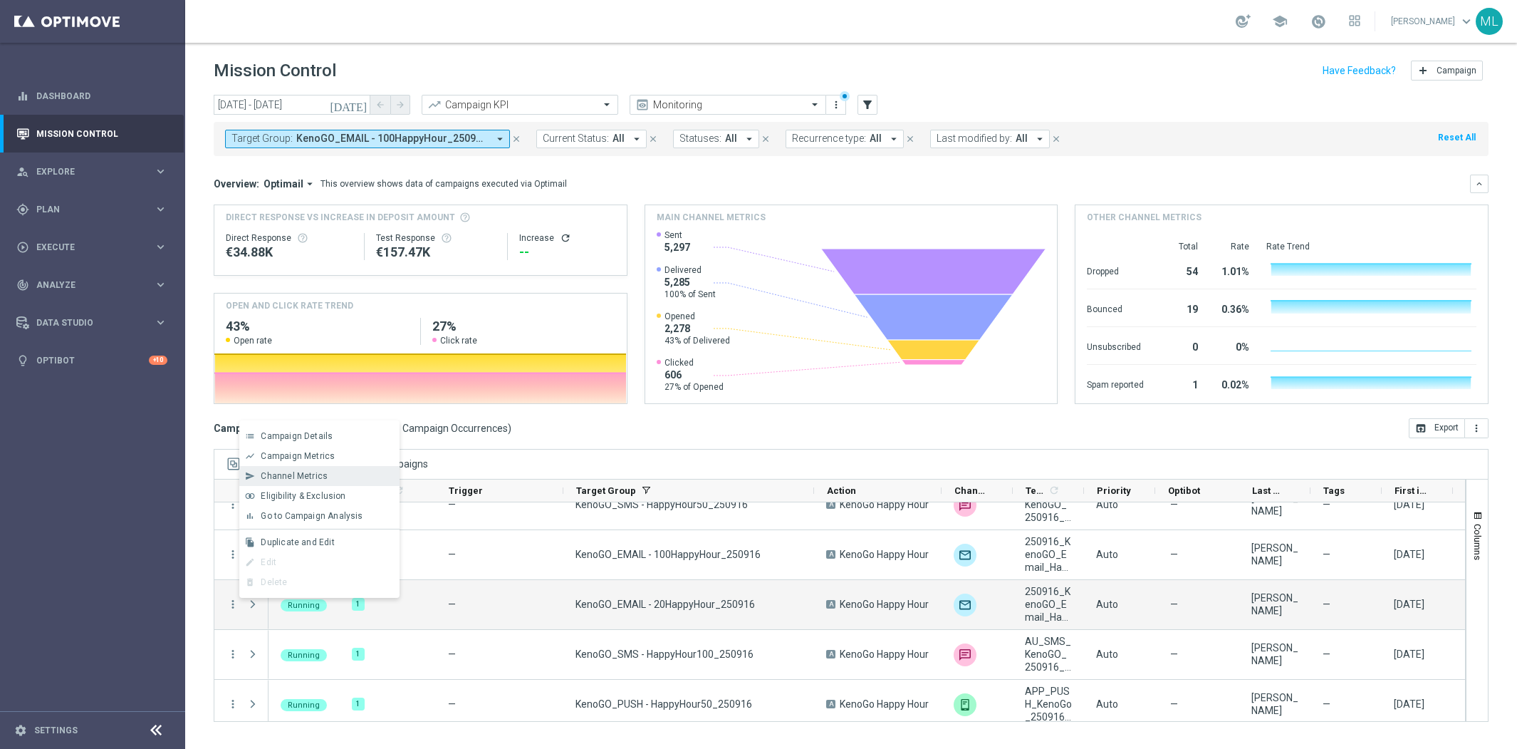
click at [284, 475] on span "Channel Metrics" at bounding box center [294, 476] width 67 height 10
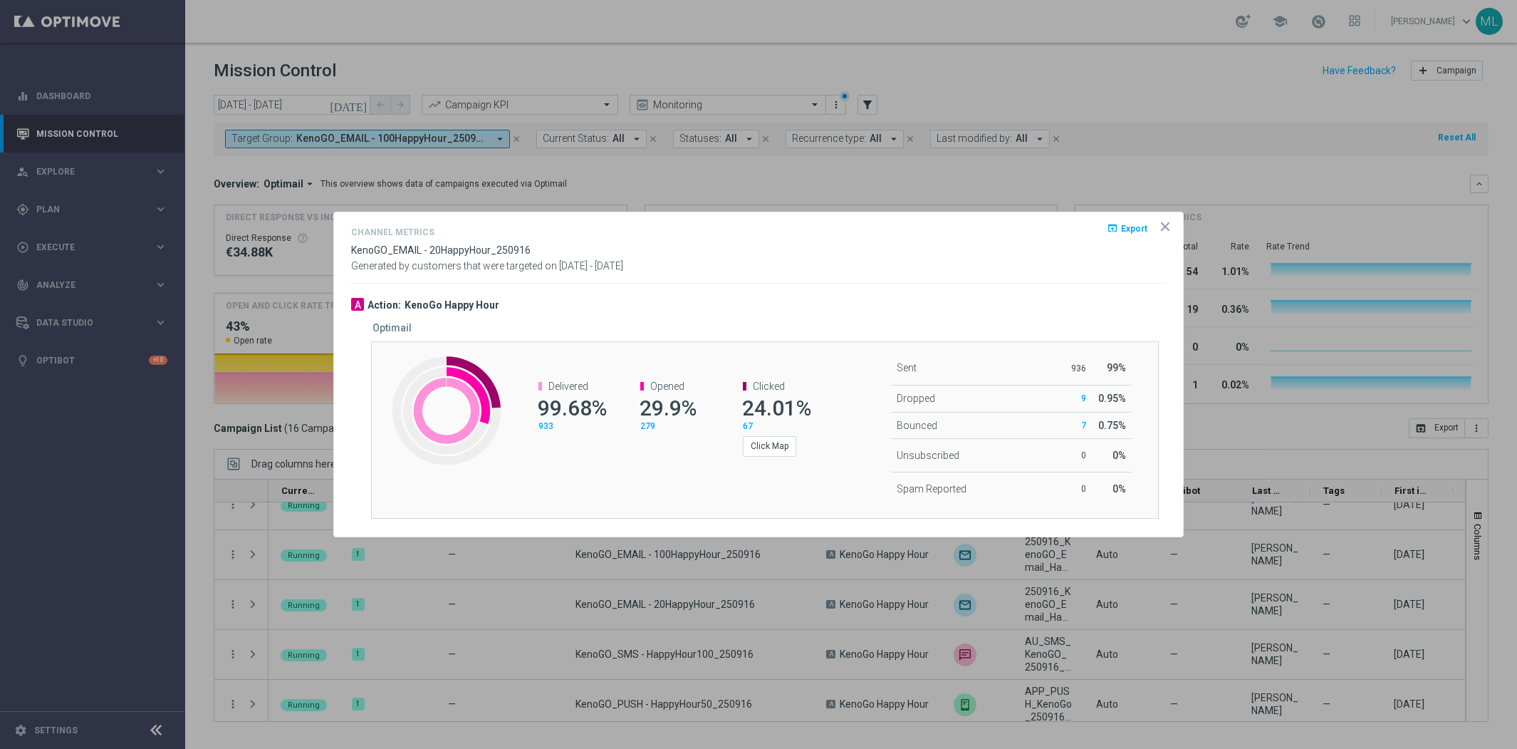
click at [1117, 224] on icon "open_in_browser" at bounding box center [1112, 227] width 11 height 11
click at [882, 278] on div "Channel Metrics open_in_browser Export KenoGO_EMAIL - 20HappyHour_250916 Genera…" at bounding box center [758, 254] width 815 height 60
click at [1162, 224] on icon "icon" at bounding box center [1165, 226] width 7 height 7
